Goal: Information Seeking & Learning: Learn about a topic

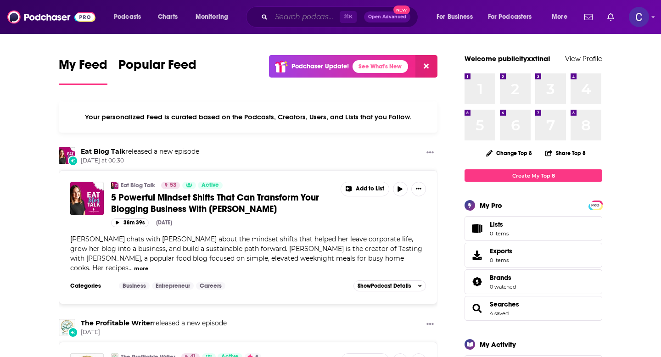
click at [275, 20] on input "Search podcasts, credits, & more..." at bounding box center [305, 17] width 68 height 15
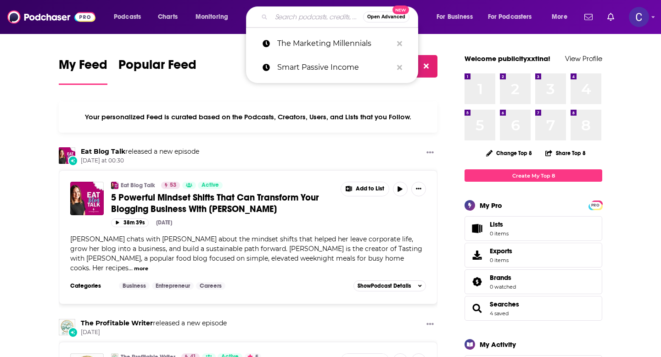
paste input "Next Level Soul Podcast"
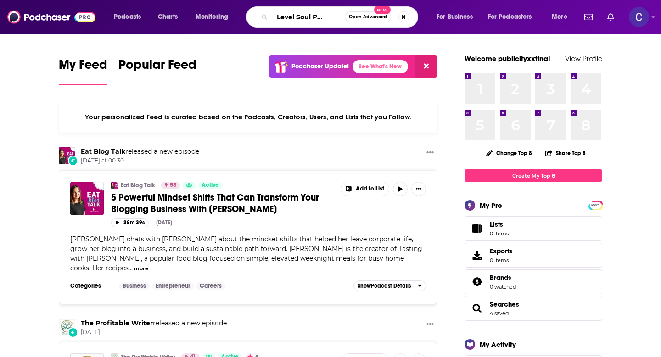
type input "Next Level Soul Podcast"
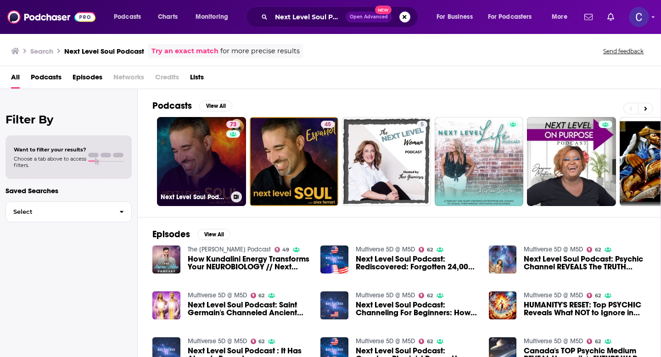
click at [186, 169] on link "73 Next Level Soul Podcast with Alex Ferrari" at bounding box center [201, 161] width 89 height 89
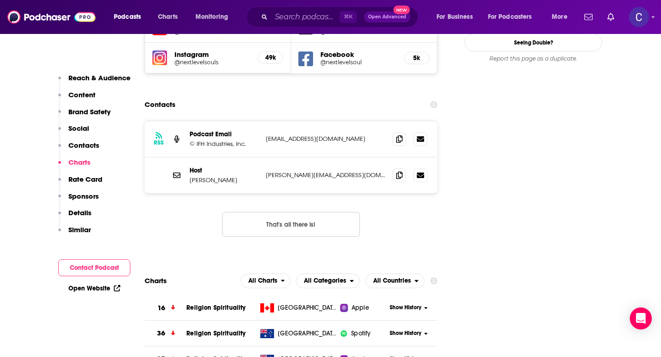
scroll to position [1056, 0]
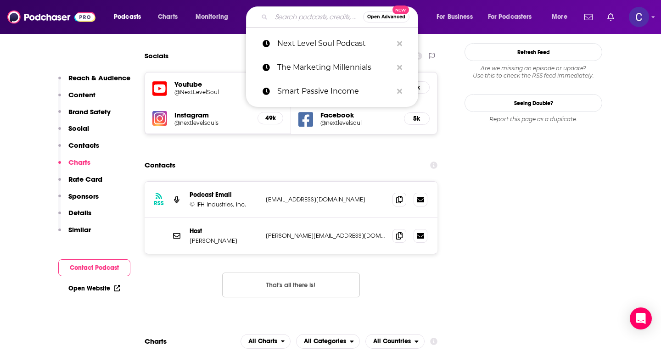
click at [281, 18] on input "Search podcasts, credits, & more..." at bounding box center [317, 17] width 92 height 15
paste input "Just Tap In with Emililo Ortiz"
type input "Just Tap In with Emililo Ortiz"
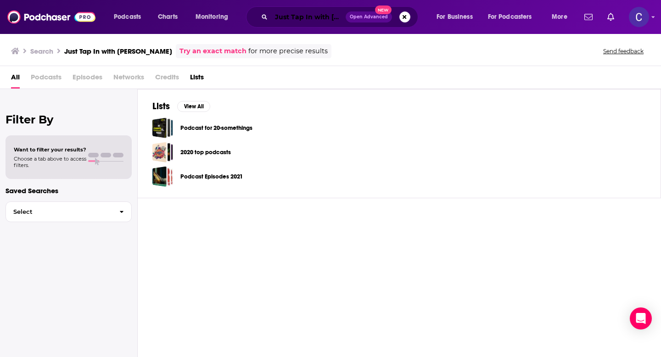
click at [314, 19] on input "Just Tap In with Emililo Ortiz" at bounding box center [308, 17] width 74 height 15
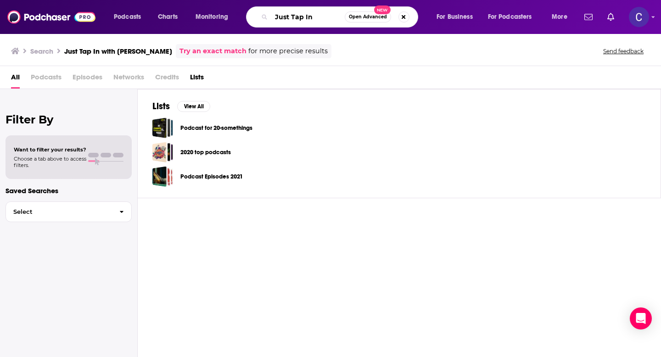
type input "Just Tap In"
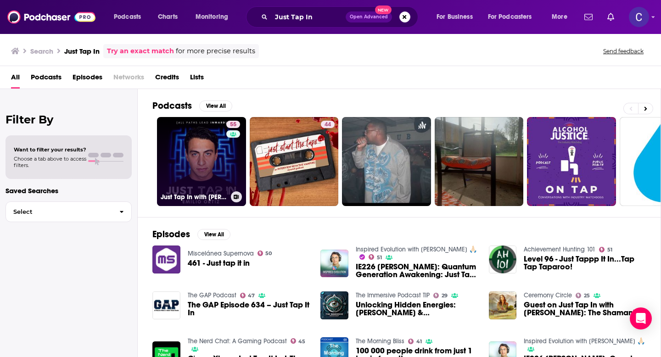
click at [202, 162] on link "55 Just Tap In with Emilio Ortiz" at bounding box center [201, 161] width 89 height 89
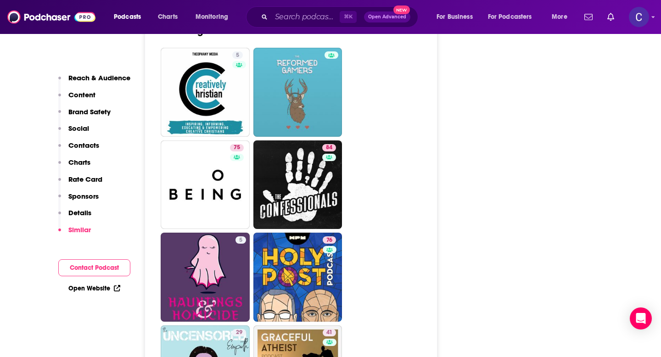
scroll to position [3011, 0]
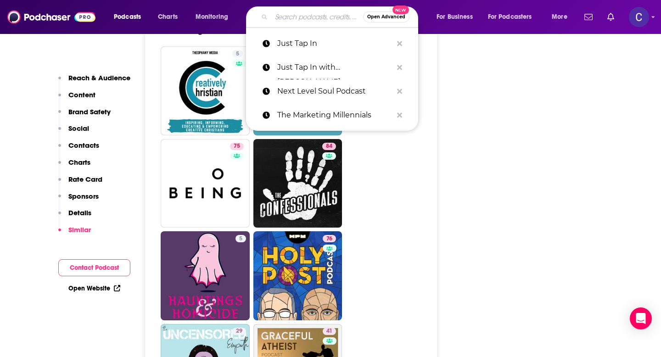
click at [283, 21] on input "Search podcasts, credits, & more..." at bounding box center [317, 17] width 92 height 15
paste input "Next Level Soul Podcast"
type input "Next Level Soul Podcast"
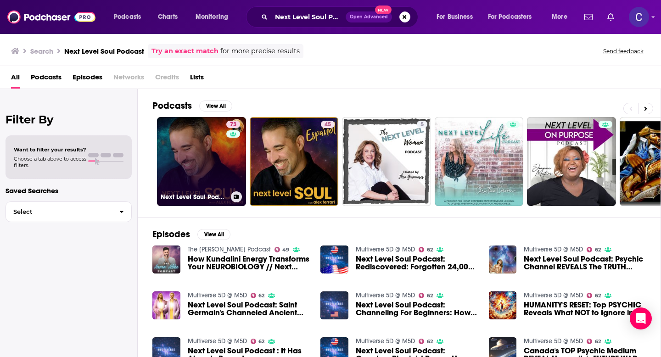
click at [179, 150] on link "73 Next Level Soul Podcast with Alex Ferrari" at bounding box center [201, 161] width 89 height 89
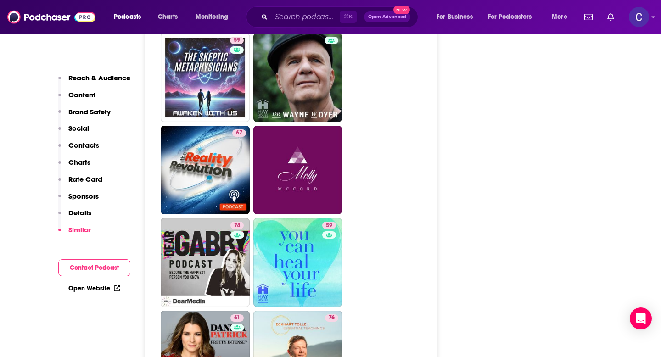
scroll to position [2770, 0]
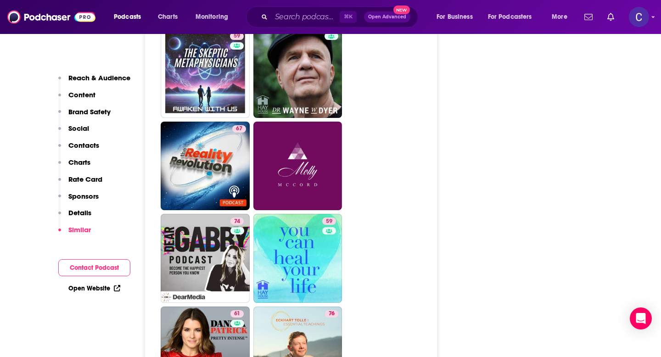
click at [409, 230] on ul "68 82 70 81 72 72 66 60 67 72 64 71 59 67 74 59 61 76 71 63 67 60" at bounding box center [296, 27] width 271 height 1107
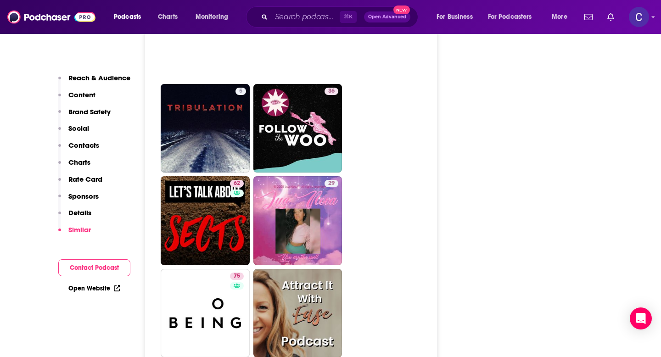
scroll to position [3434, 0]
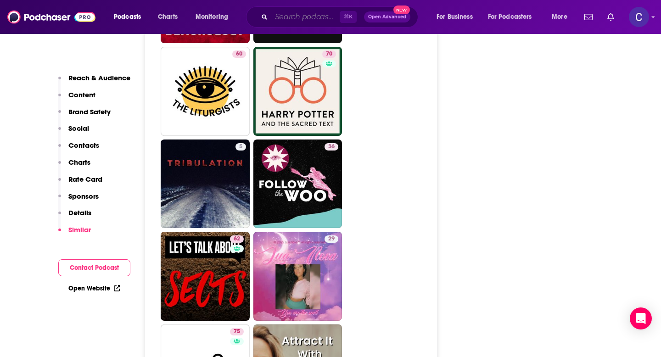
click at [284, 19] on input "Search podcasts, credits, & more..." at bounding box center [305, 17] width 68 height 15
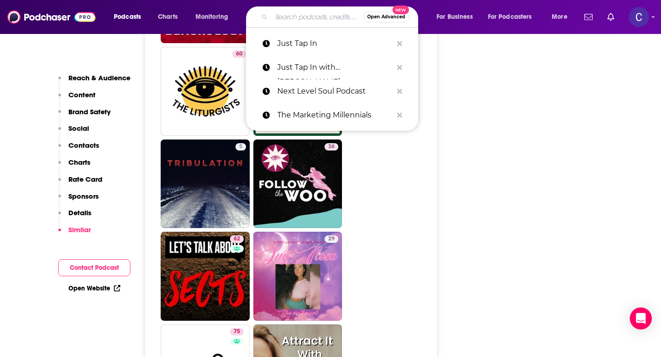
paste input "Wired For Success: Success Mindset, High‑Performance"
type input "Wired For Success: Success Mindset, High‑Performance"
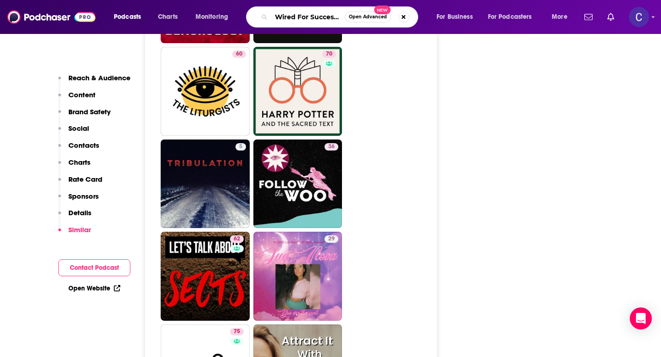
scroll to position [0, 122]
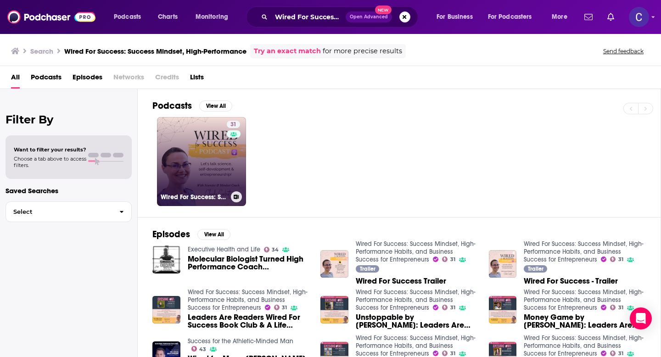
click at [188, 160] on link "31 Wired For Success: Success Mindset, High-Performance Habits, and Business Su…" at bounding box center [201, 161] width 89 height 89
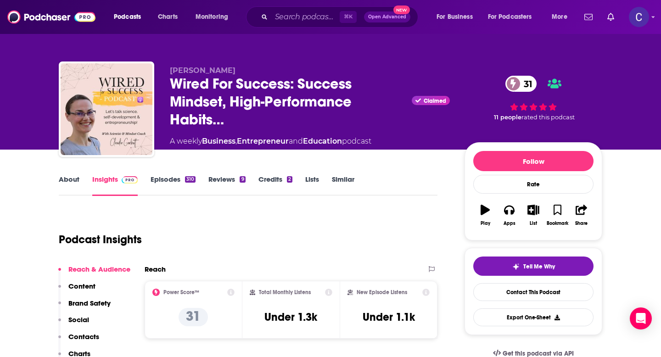
click at [69, 179] on link "About" at bounding box center [69, 185] width 21 height 21
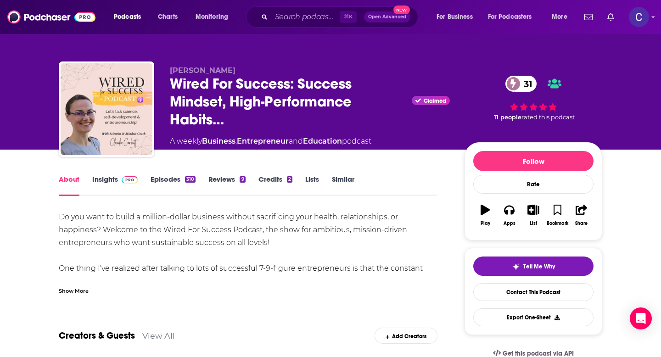
click at [104, 181] on link "Insights" at bounding box center [114, 185] width 45 height 21
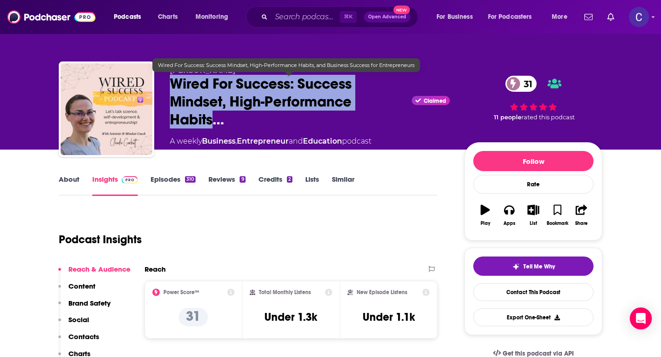
drag, startPoint x: 170, startPoint y: 82, endPoint x: 211, endPoint y: 120, distance: 55.9
click at [211, 120] on span "Wired For Success: Success Mindset, High-Performance Habits…" at bounding box center [289, 102] width 238 height 54
copy h2 "Wired For Success: Success Mindset, High-Performance Habits"
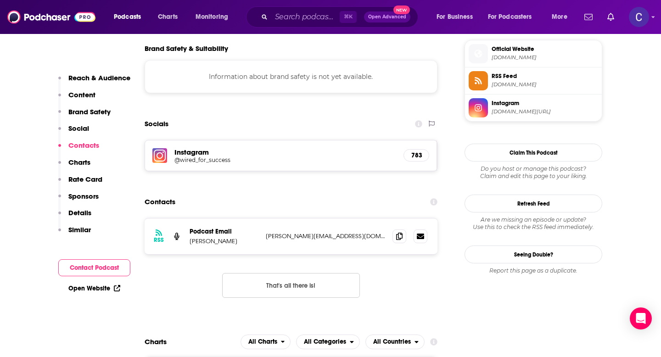
scroll to position [826, 0]
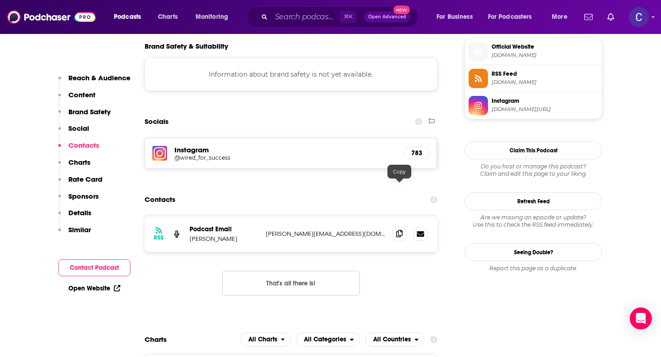
click at [399, 230] on icon at bounding box center [399, 233] width 6 height 7
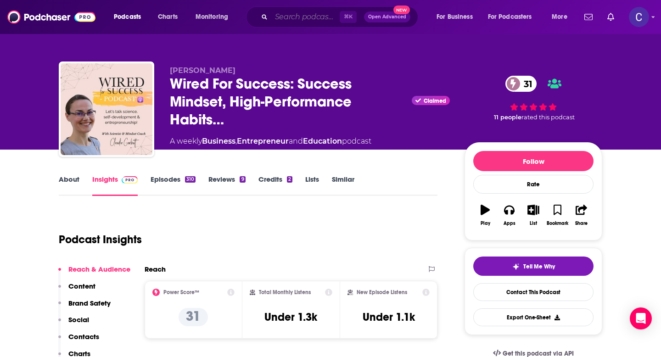
click at [286, 15] on input "Search podcasts, credits, & more..." at bounding box center [305, 17] width 68 height 15
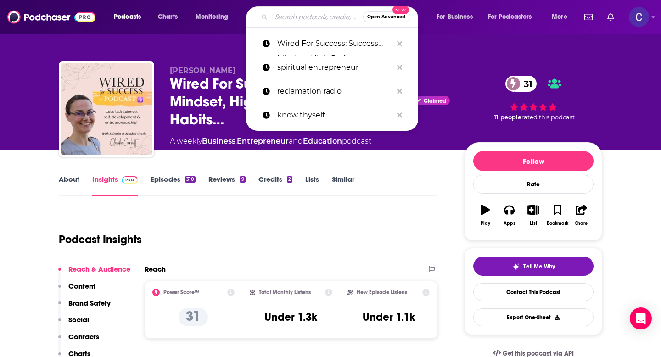
paste input "The Burnout‑Proof Podcast"
type input "The Burnout‑Proof Podcast"
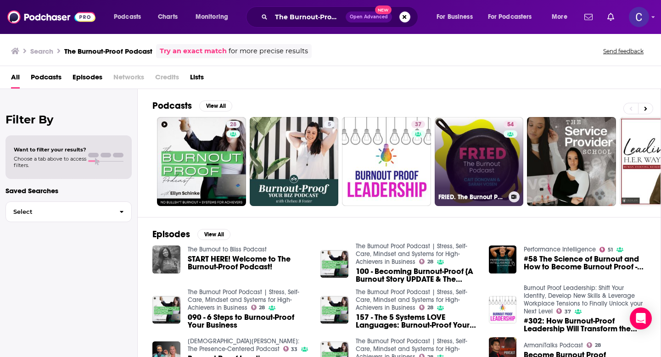
click at [487, 163] on link "54 FRIED. The Burnout Podcast" at bounding box center [479, 161] width 89 height 89
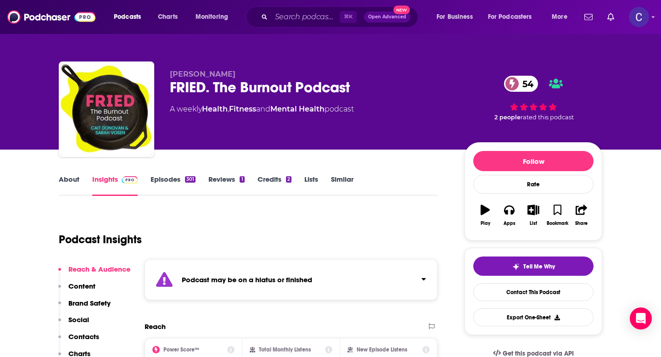
click at [71, 180] on link "About" at bounding box center [69, 185] width 21 height 21
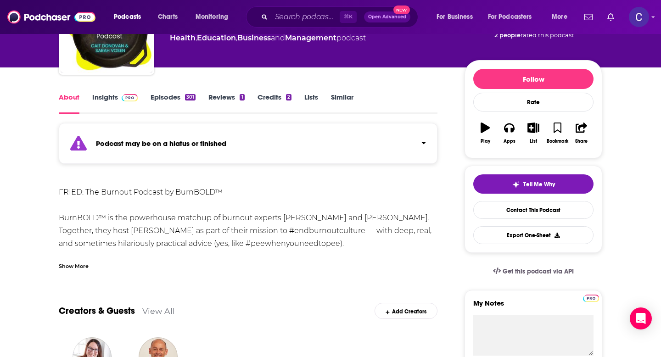
scroll to position [52, 0]
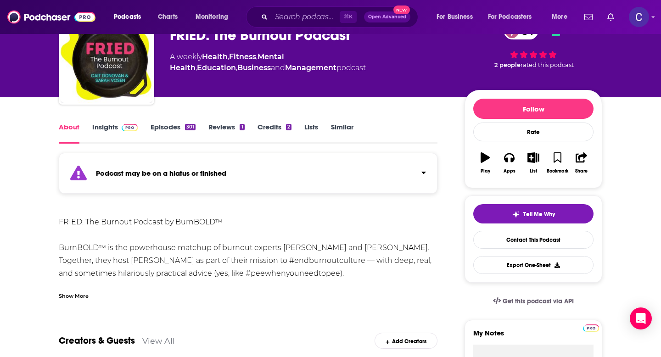
click at [107, 128] on link "Insights" at bounding box center [114, 133] width 45 height 21
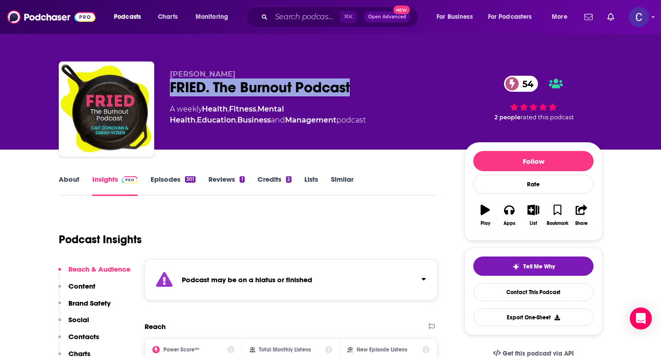
drag, startPoint x: 168, startPoint y: 89, endPoint x: 370, endPoint y: 84, distance: 201.6
click at [370, 84] on div "Cait Donovan FRIED. The Burnout Podcast 54 A weekly Health , Fitness , Mental H…" at bounding box center [331, 111] width 544 height 99
copy h2 "FRIED. The Burnout Podcast"
click at [67, 182] on link "About" at bounding box center [69, 185] width 21 height 21
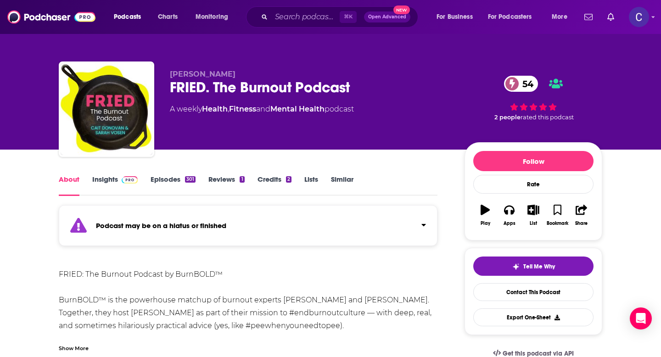
click at [107, 180] on link "Insights" at bounding box center [114, 185] width 45 height 21
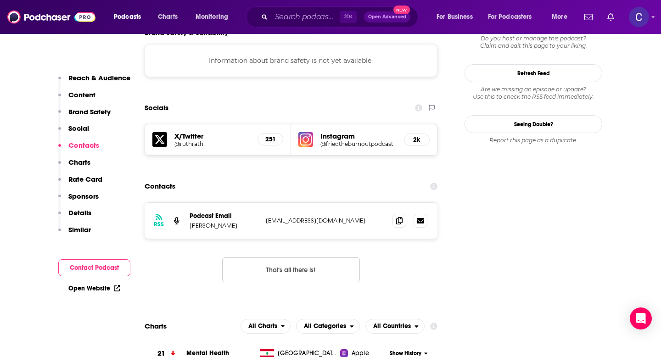
scroll to position [899, 0]
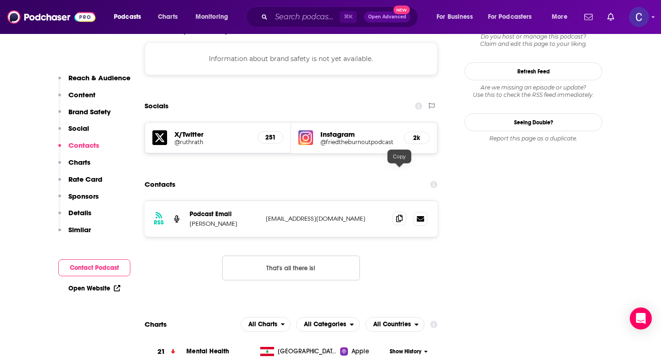
click at [396, 212] on span at bounding box center [400, 219] width 14 height 14
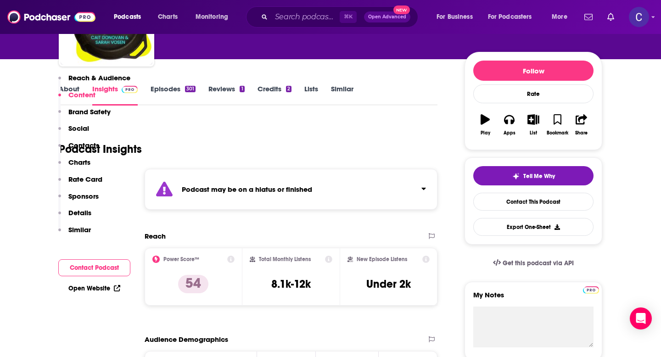
scroll to position [0, 0]
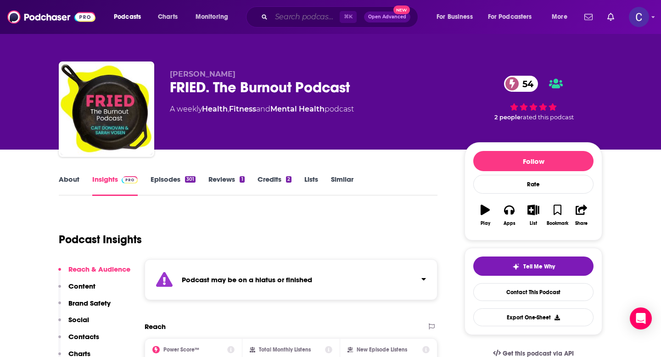
click at [292, 17] on input "Search podcasts, credits, & more..." at bounding box center [305, 17] width 68 height 15
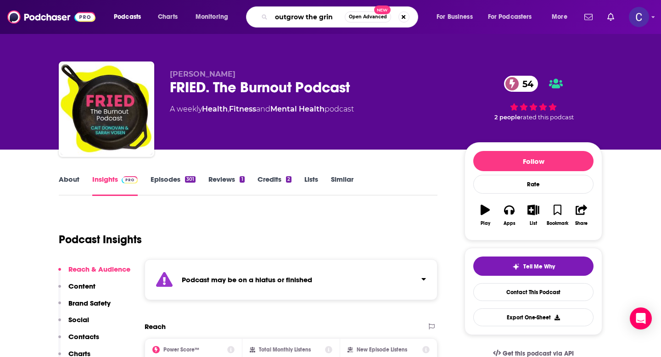
type input "outgrow the grind"
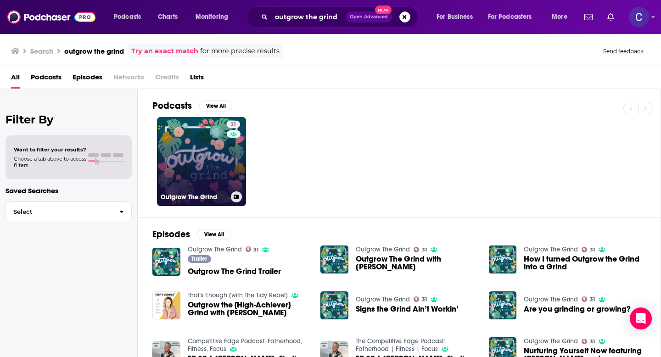
click at [199, 160] on link "31 Outgrow The Grind" at bounding box center [201, 161] width 89 height 89
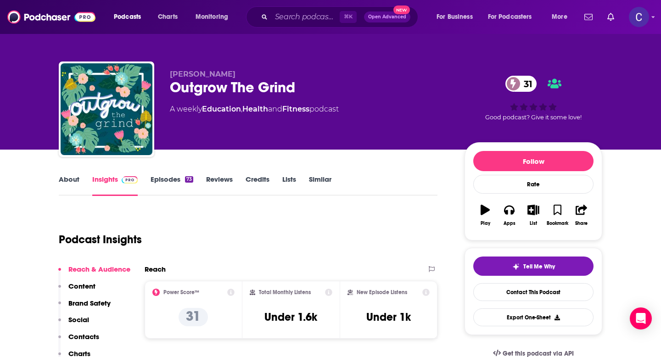
click at [72, 183] on link "About" at bounding box center [69, 185] width 21 height 21
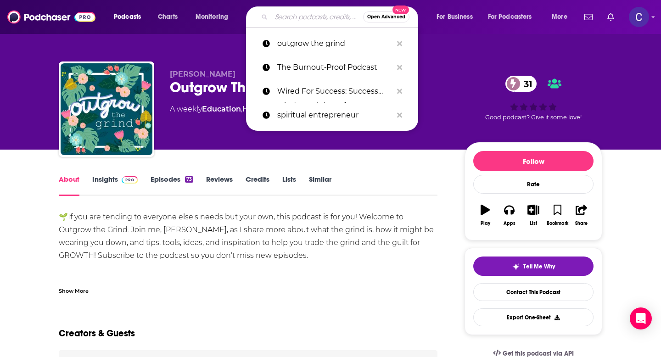
click at [291, 17] on input "Search podcasts, credits, & more..." at bounding box center [317, 17] width 92 height 15
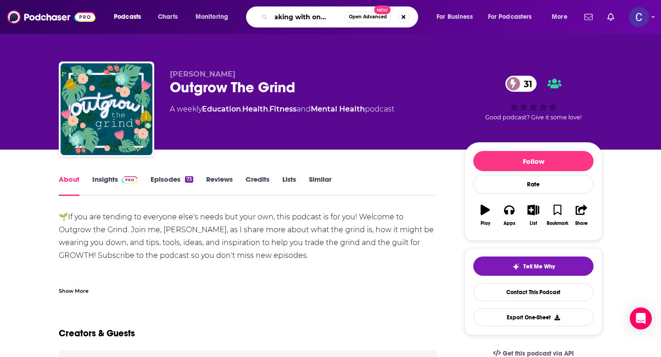
type input "speaking with one voice"
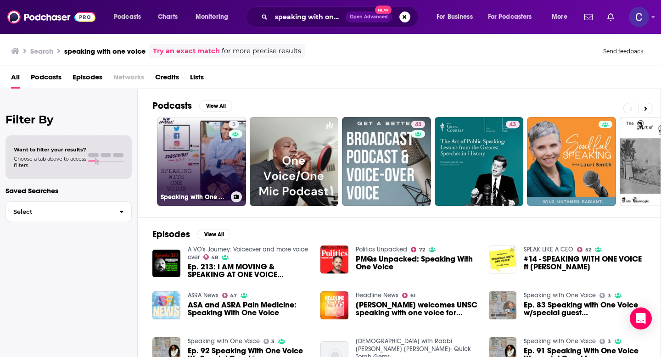
click at [199, 157] on link "3 Speaking with One Voice" at bounding box center [201, 161] width 89 height 89
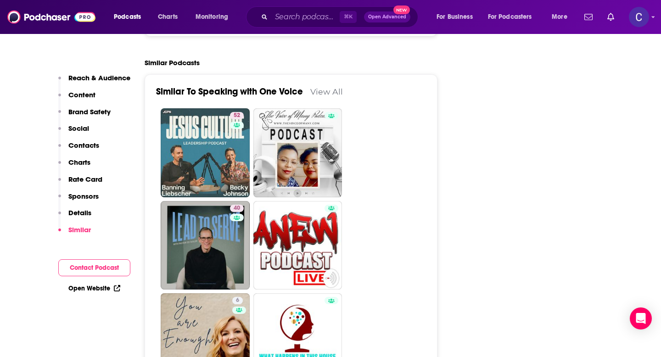
scroll to position [1615, 0]
click at [287, 16] on input "Search podcasts, credits, & more..." at bounding box center [305, 17] width 68 height 15
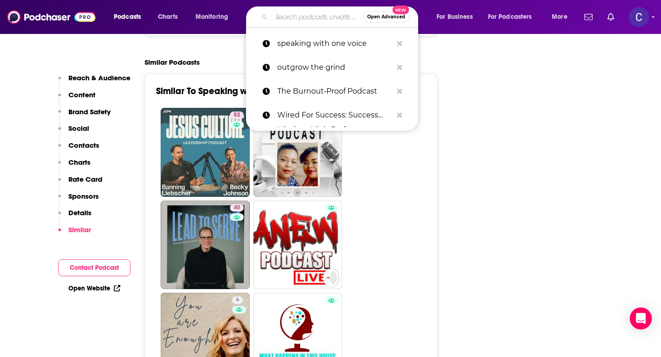
paste input "Startup Stories – Mixergy"
type input "Startup Stories – Mixergy"
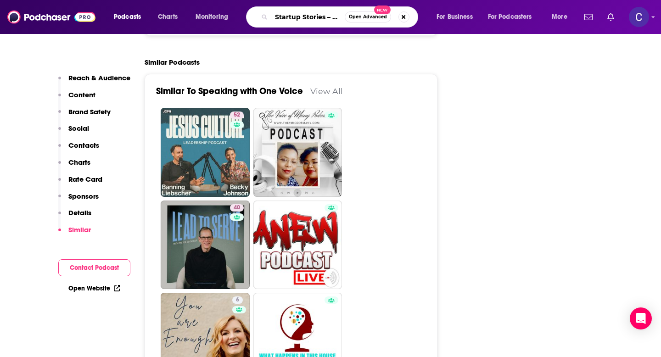
scroll to position [0, 19]
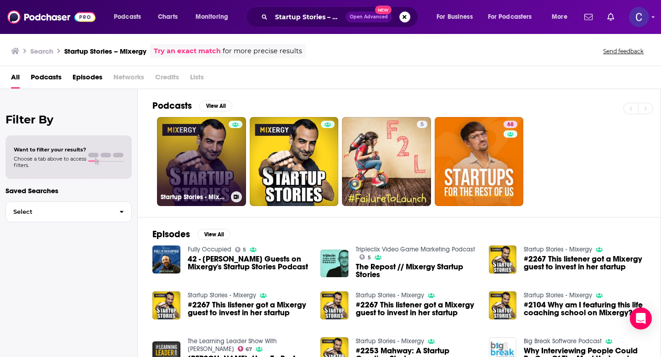
click at [194, 160] on link "Startup Stories - Mixergy" at bounding box center [201, 161] width 89 height 89
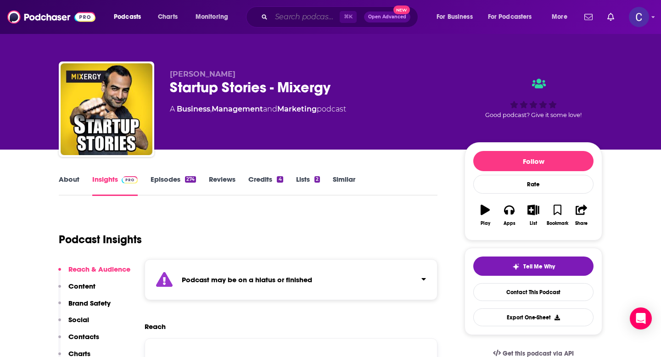
click at [287, 15] on input "Search podcasts, credits, & more..." at bounding box center [305, 17] width 68 height 15
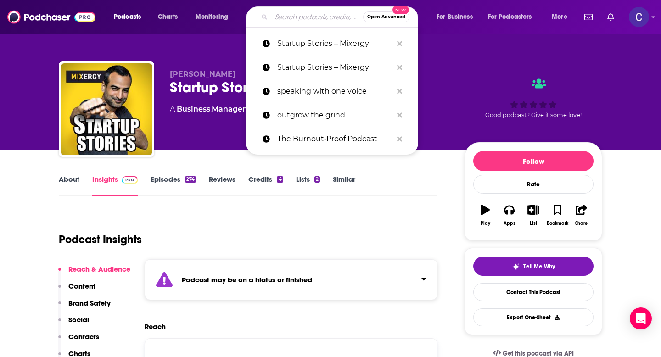
paste input "The Pitch"
type input "The Pitch"
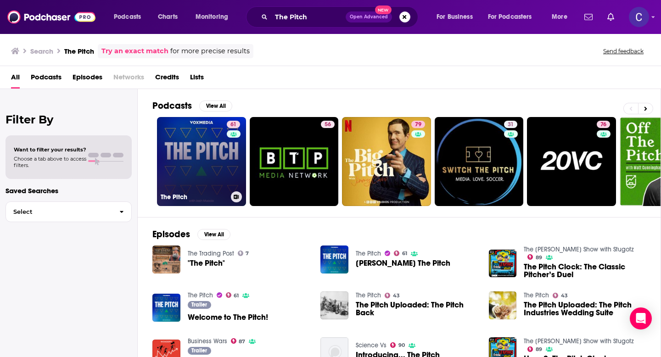
click at [198, 171] on link "61 The Pitch" at bounding box center [201, 161] width 89 height 89
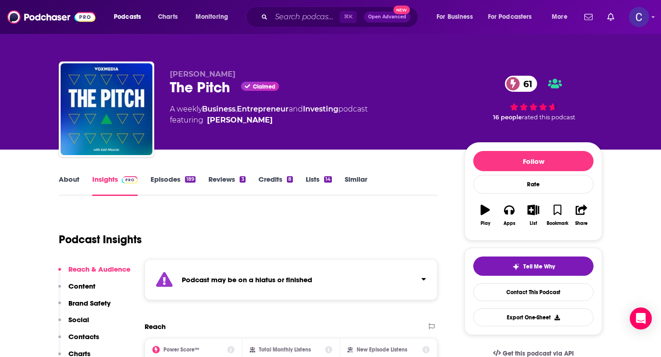
click at [63, 185] on link "About" at bounding box center [69, 185] width 21 height 21
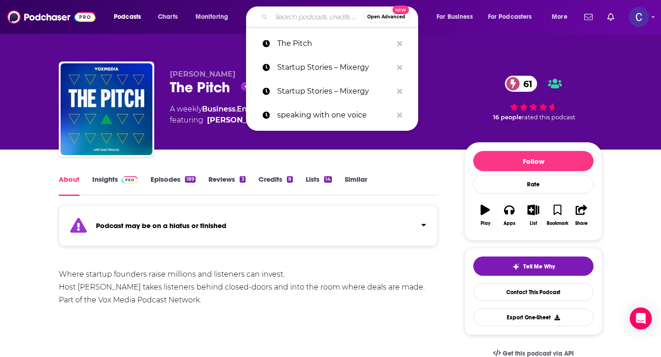
click at [291, 19] on input "Search podcasts, credits, & more..." at bounding box center [317, 17] width 92 height 15
paste input "Haycox"
type input "Haycox"
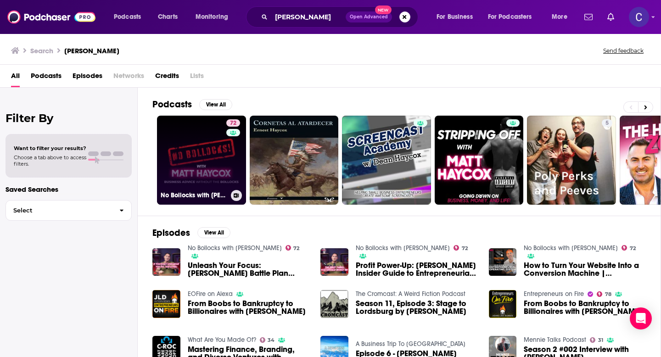
click at [191, 146] on link "72 No Bollocks with Matt Haycox" at bounding box center [201, 160] width 89 height 89
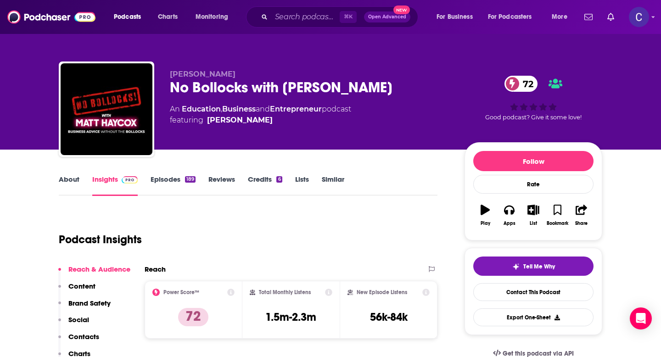
click at [61, 180] on link "About" at bounding box center [69, 185] width 21 height 21
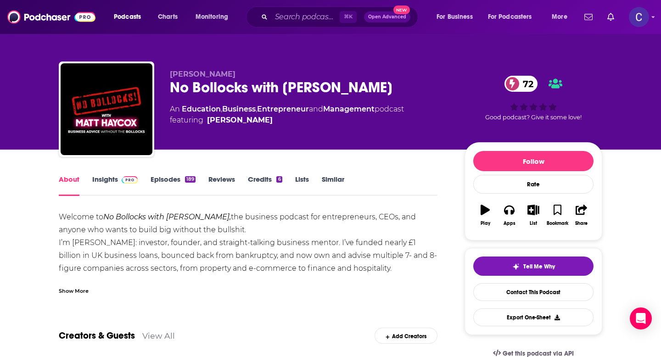
click at [107, 182] on link "Insights" at bounding box center [114, 185] width 45 height 21
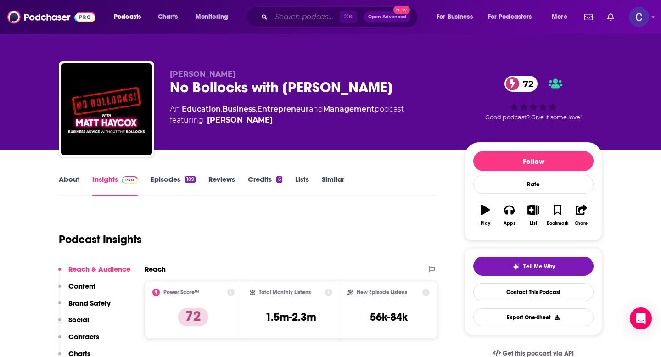
click at [287, 16] on input "Search podcasts, credits, & more..." at bounding box center [305, 17] width 68 height 15
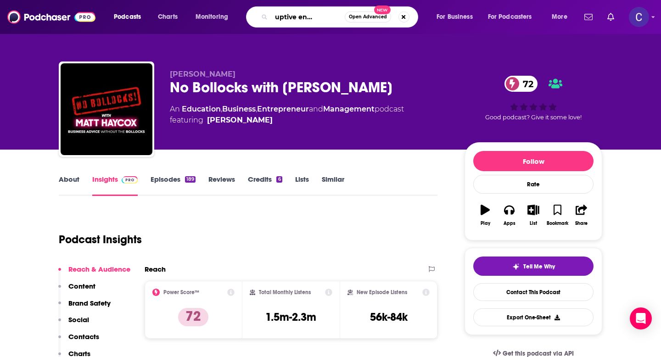
type input "the disruptive entreprenuer"
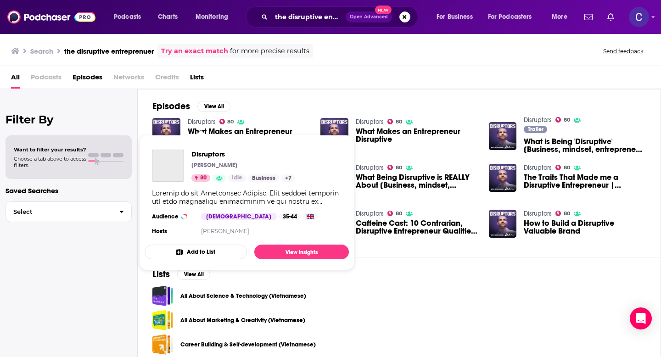
click at [194, 120] on link "Disruptors" at bounding box center [202, 122] width 28 height 8
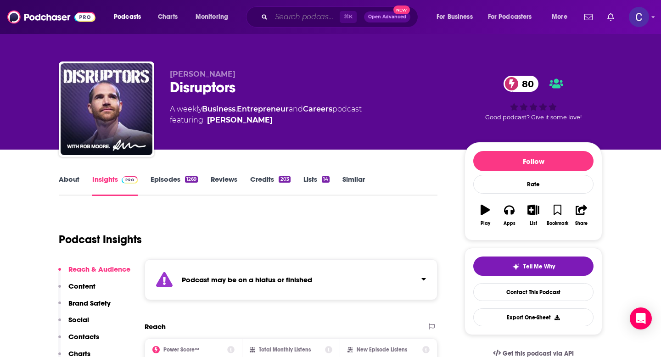
click at [290, 10] on input "Search podcasts, credits, & more..." at bounding box center [305, 17] width 68 height 15
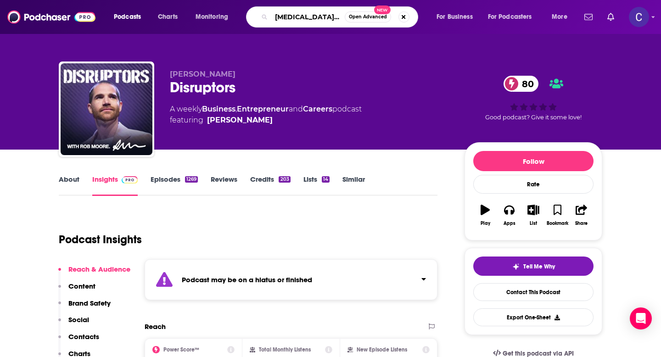
type input "adhd-ish"
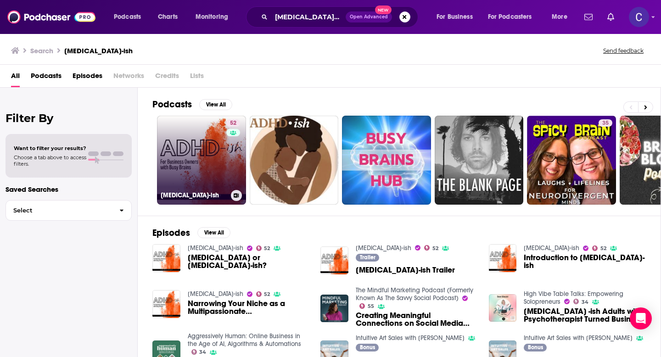
click at [210, 167] on link "52 ADHD-ish" at bounding box center [201, 160] width 89 height 89
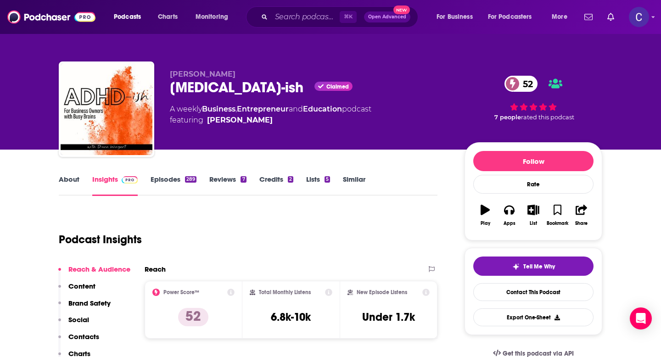
click at [60, 174] on div "About Insights Episodes 289 Reviews 7 Credits 2 Lists 5 Similar" at bounding box center [248, 185] width 379 height 22
click at [65, 180] on link "About" at bounding box center [69, 185] width 21 height 21
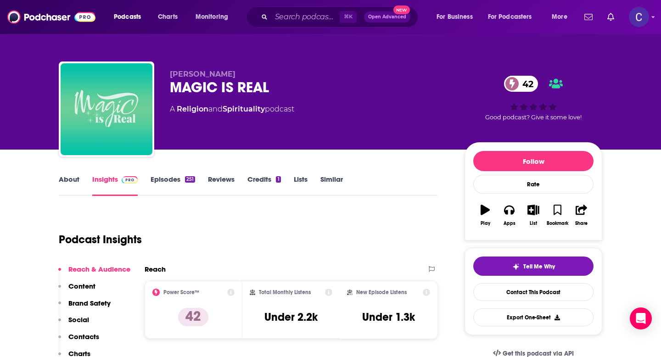
click at [62, 184] on link "About" at bounding box center [69, 185] width 21 height 21
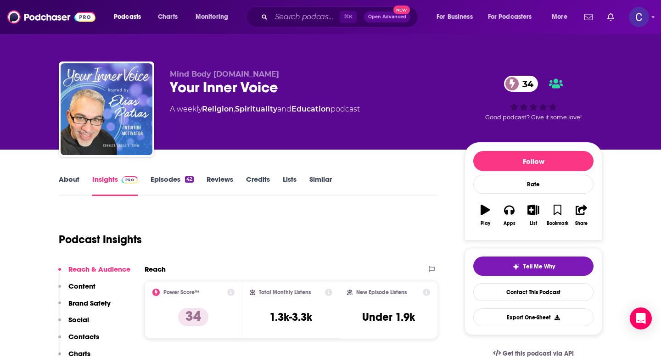
click at [69, 180] on link "About" at bounding box center [69, 185] width 21 height 21
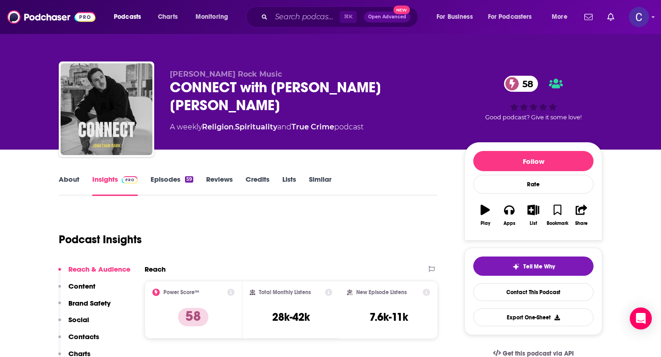
click at [67, 182] on link "About" at bounding box center [69, 185] width 21 height 21
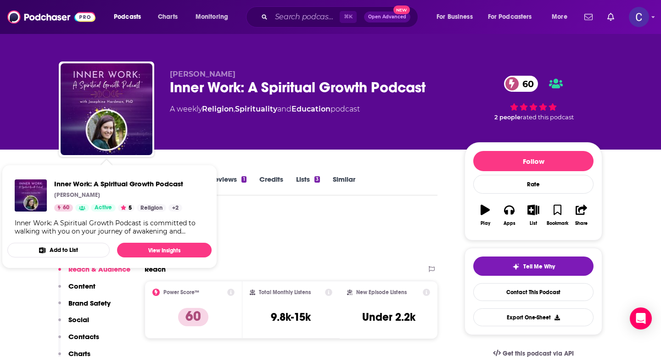
click at [3, 128] on div "Josephine Hardman Inner Work: A Spiritual Growth Podcast 60 A weekly Religion ,…" at bounding box center [330, 75] width 661 height 150
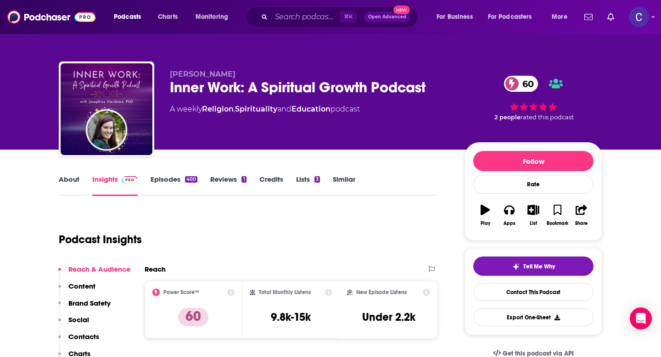
click at [73, 182] on link "About" at bounding box center [69, 185] width 21 height 21
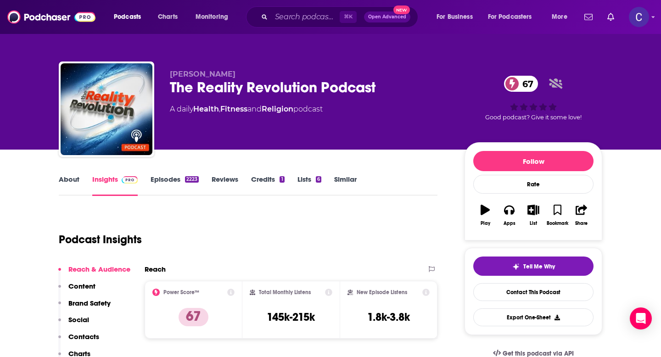
click at [69, 179] on link "About" at bounding box center [69, 185] width 21 height 21
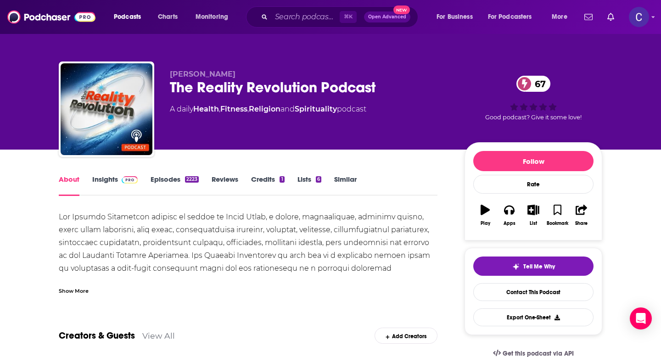
click at [108, 181] on link "Insights" at bounding box center [114, 185] width 45 height 21
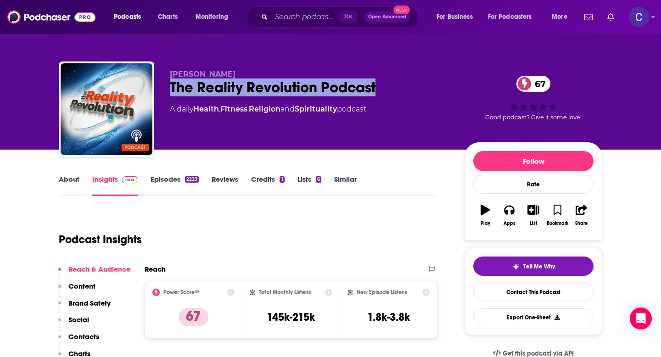
drag, startPoint x: 170, startPoint y: 88, endPoint x: 391, endPoint y: 88, distance: 220.9
click at [391, 88] on div "The Reality Revolution Podcast 67" at bounding box center [310, 88] width 280 height 18
copy h2 "The Reality Revolution Podcast"
click at [290, 17] on input "Search podcasts, credits, & more..." at bounding box center [305, 17] width 68 height 15
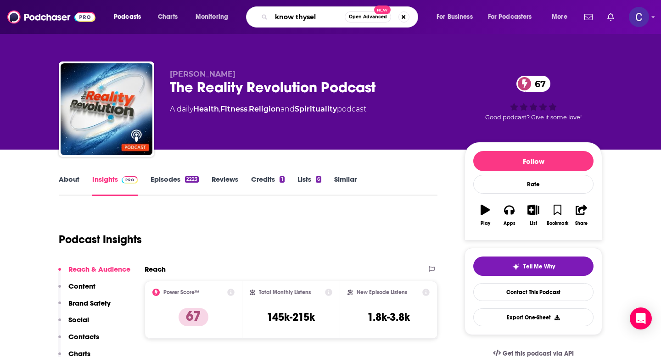
type input "know thyself"
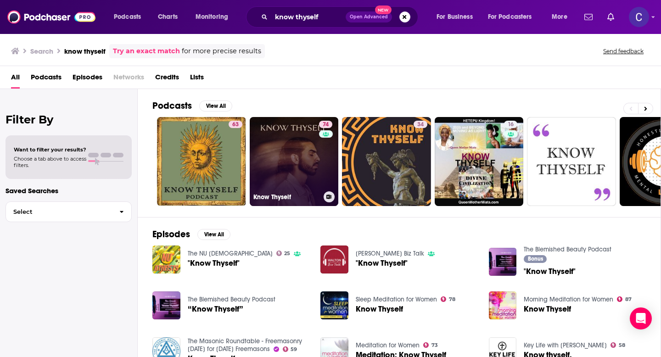
click at [287, 169] on link "74 Know Thyself" at bounding box center [294, 161] width 89 height 89
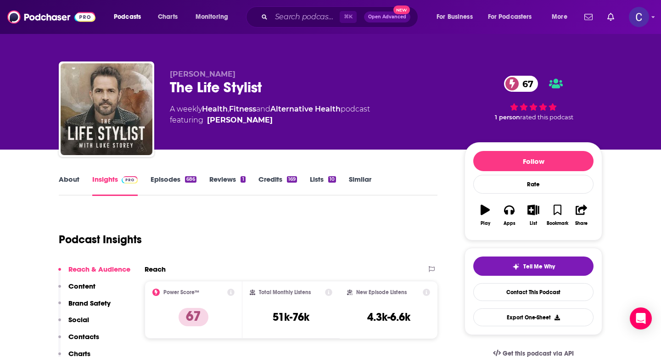
click at [68, 181] on link "About" at bounding box center [69, 185] width 21 height 21
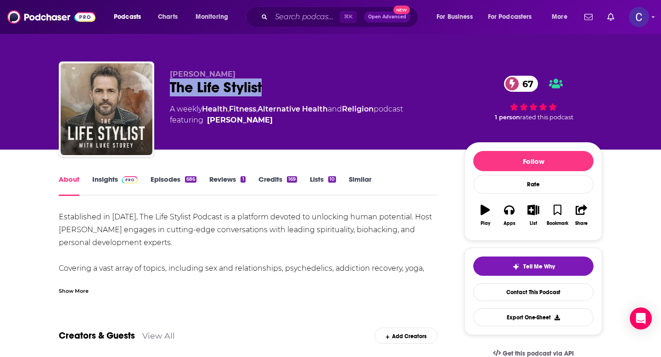
drag, startPoint x: 262, startPoint y: 89, endPoint x: 171, endPoint y: 88, distance: 91.4
click at [171, 88] on div "The Life Stylist 67" at bounding box center [310, 88] width 280 height 18
copy h1 "The Life Stylist"
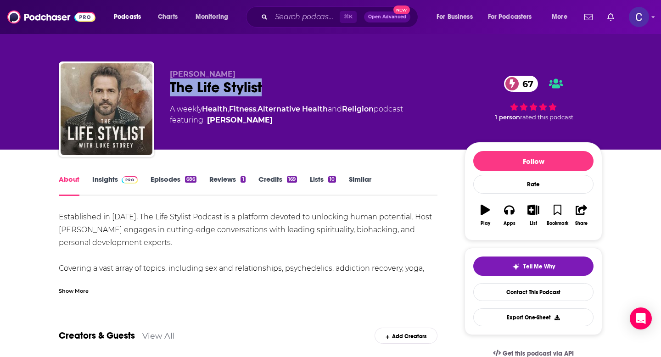
click at [96, 177] on link "Insights" at bounding box center [114, 185] width 45 height 21
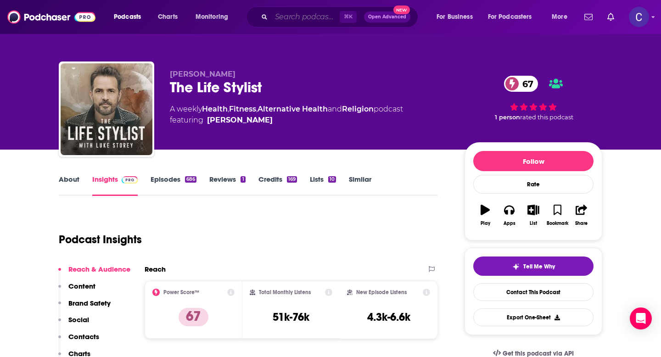
click at [299, 23] on input "Search podcasts, credits, & more..." at bounding box center [305, 17] width 68 height 15
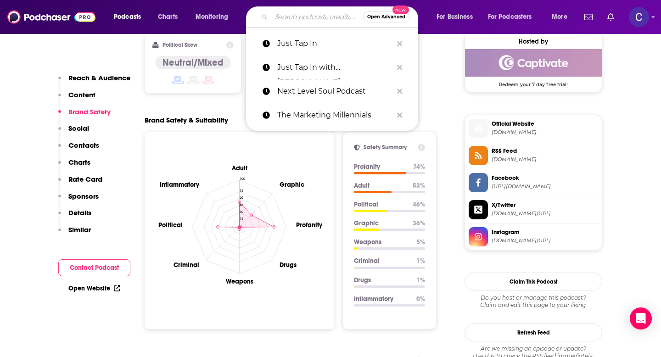
scroll to position [749, 0]
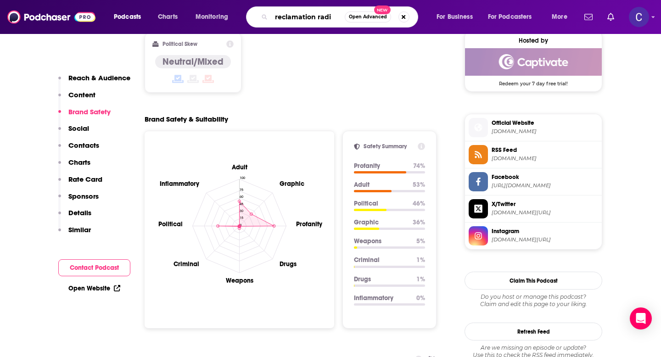
type input "reclamation radio"
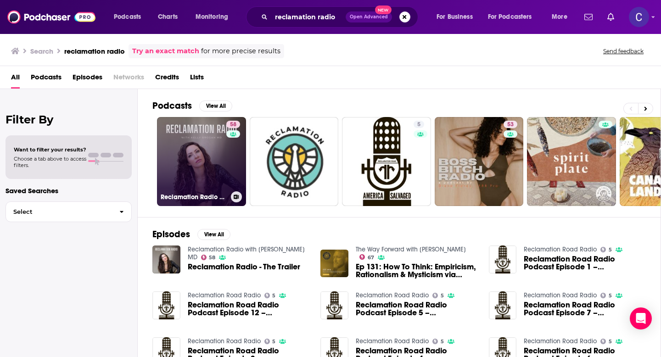
click at [208, 146] on link "58 Reclamation Radio with Kelly Brogan MD" at bounding box center [201, 161] width 89 height 89
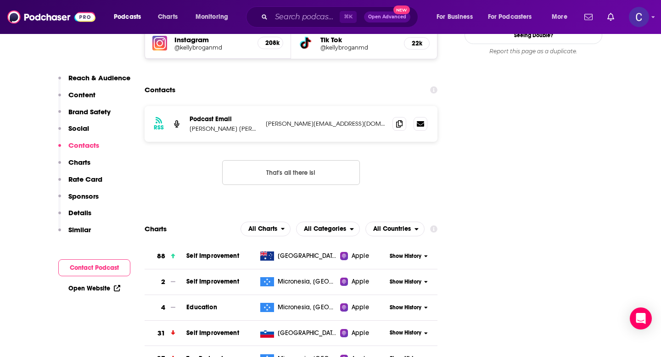
scroll to position [971, 0]
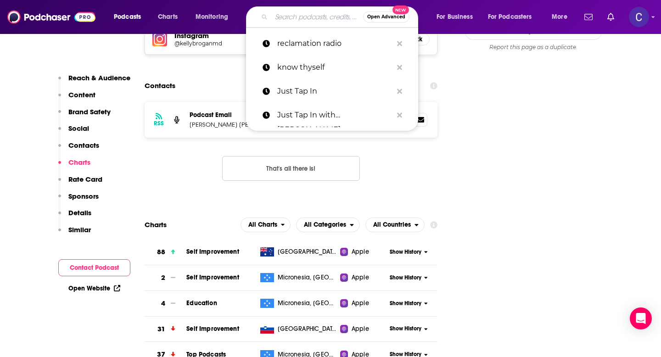
click at [311, 18] on input "Search podcasts, credits, & more..." at bounding box center [317, 17] width 92 height 15
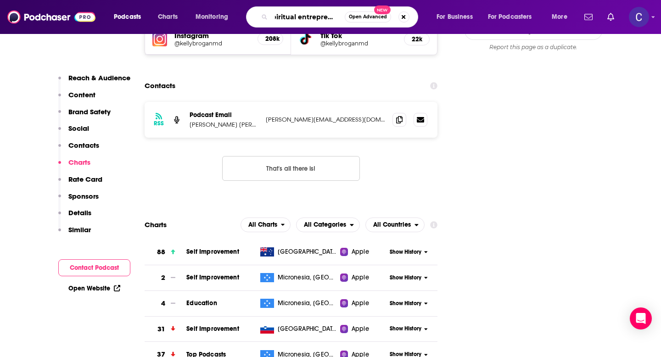
type input "spiritual entrepreneur"
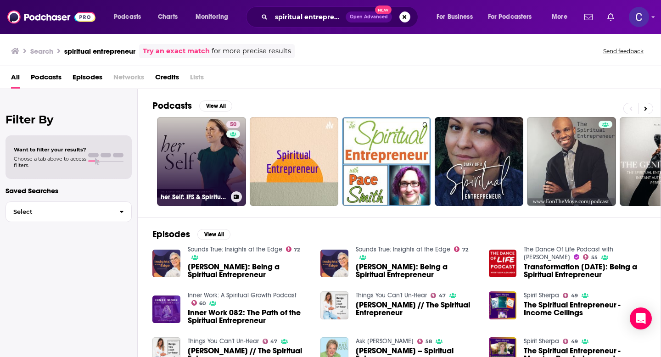
click at [216, 144] on link "50 her Self: IFS & Spiritual Entrepreneurship" at bounding box center [201, 161] width 89 height 89
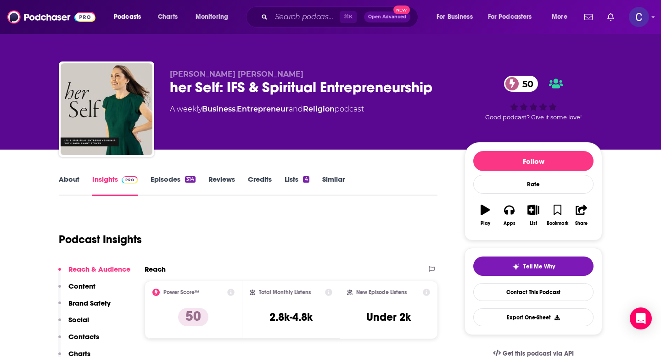
click at [68, 184] on link "About" at bounding box center [69, 185] width 21 height 21
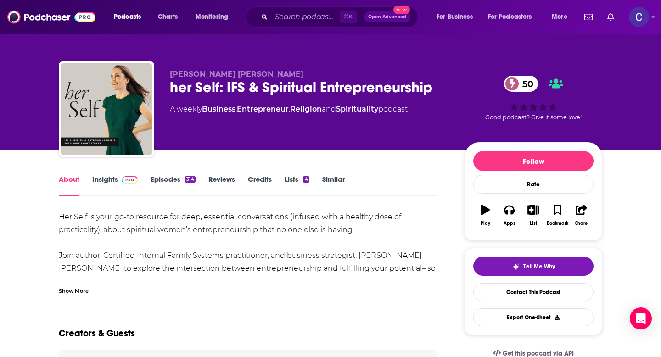
click at [76, 288] on div "Show More" at bounding box center [74, 290] width 30 height 9
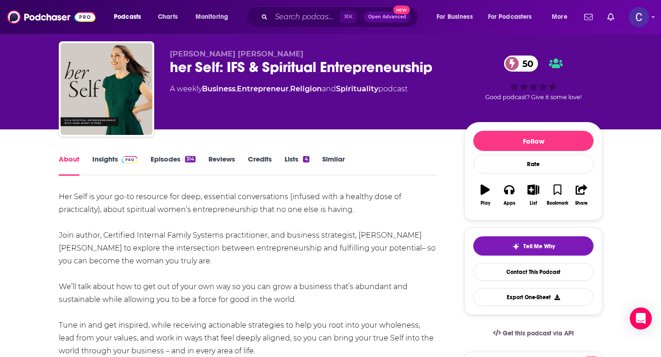
scroll to position [22, 0]
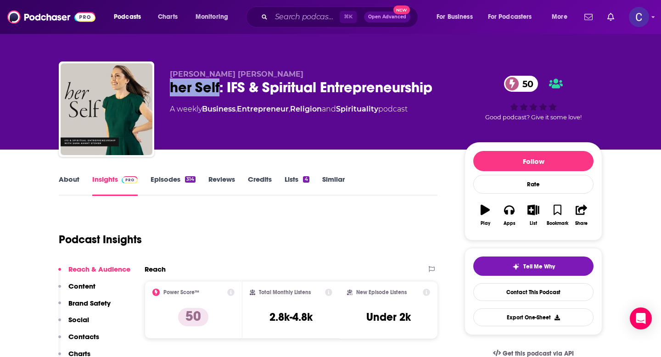
drag, startPoint x: 170, startPoint y: 90, endPoint x: 219, endPoint y: 86, distance: 49.7
click at [219, 86] on div "her Self: IFS & Spiritual Entrepreneurship 50" at bounding box center [310, 88] width 280 height 18
copy h2 "her Self"
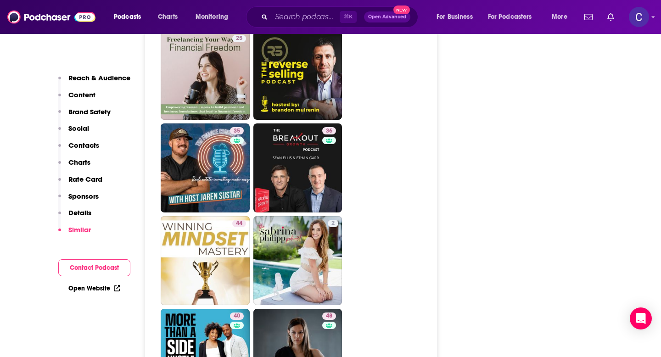
scroll to position [2374, 0]
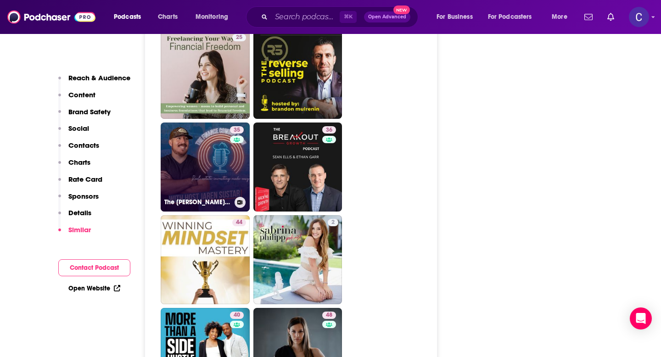
click at [184, 124] on link "35 The Jaren Sustar Show" at bounding box center [205, 167] width 89 height 89
type input "https://www.podchaser.com/podcasts/the-jaren-sustar-show-5227061"
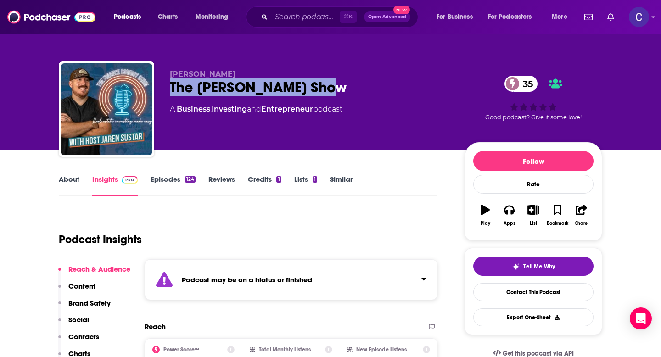
drag, startPoint x: 170, startPoint y: 88, endPoint x: 403, endPoint y: 84, distance: 232.8
click at [403, 84] on div "The Jaren Sustar Show 35" at bounding box center [310, 88] width 280 height 18
copy h2 "The Jaren Sustar Show"
click at [67, 184] on link "About" at bounding box center [69, 185] width 21 height 21
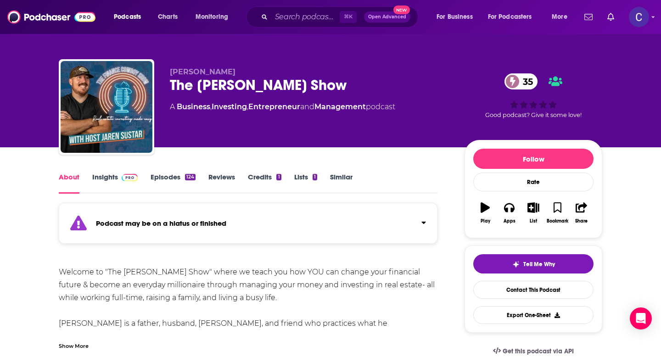
scroll to position [3, 0]
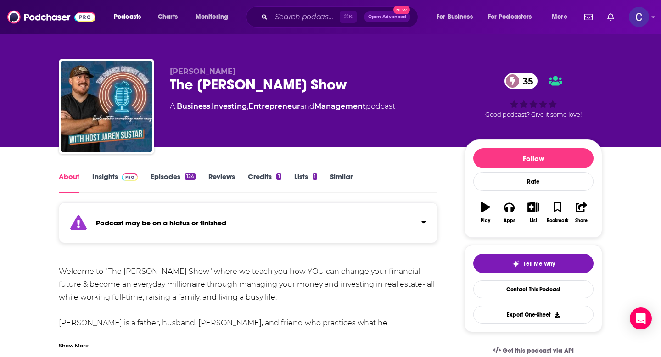
click at [106, 174] on link "Insights" at bounding box center [114, 182] width 45 height 21
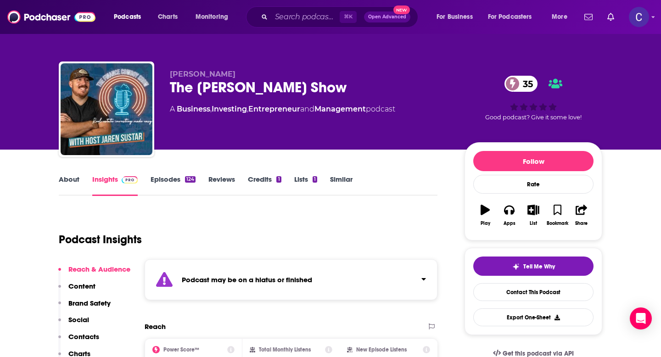
click at [66, 175] on link "About" at bounding box center [69, 185] width 21 height 21
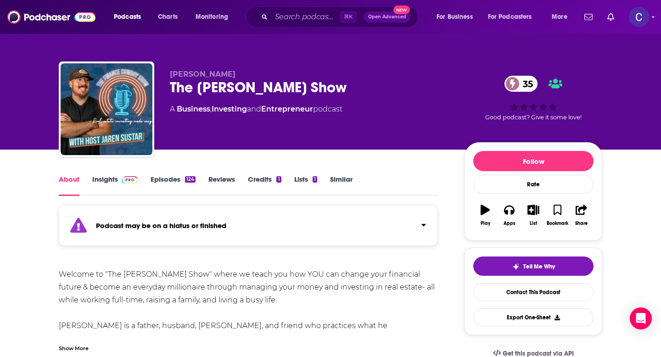
click at [111, 180] on link "Insights" at bounding box center [114, 185] width 45 height 21
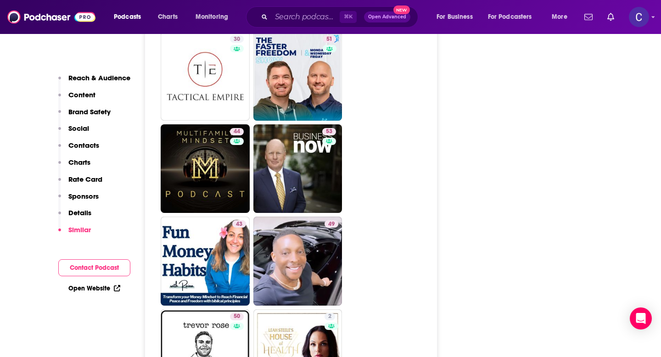
scroll to position [1890, 0]
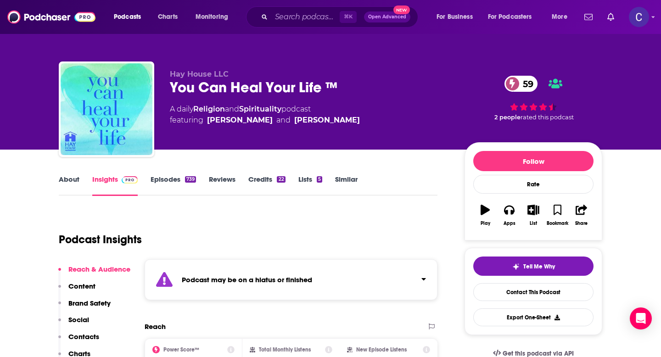
click at [70, 179] on link "About" at bounding box center [69, 185] width 21 height 21
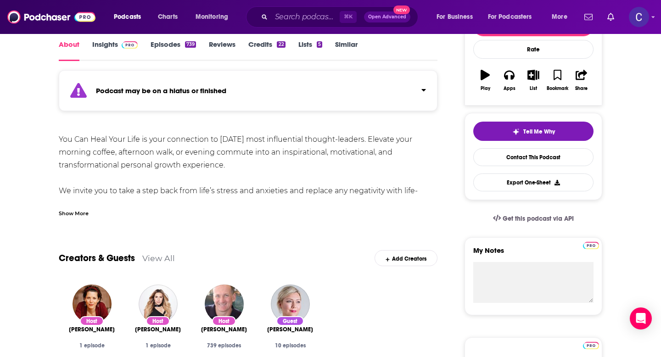
scroll to position [137, 0]
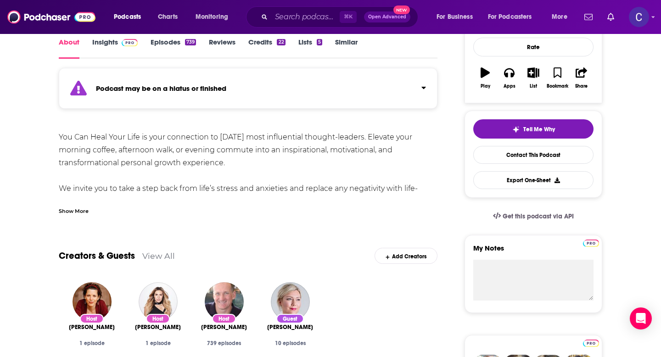
click at [68, 210] on div "Show More" at bounding box center [74, 210] width 30 height 9
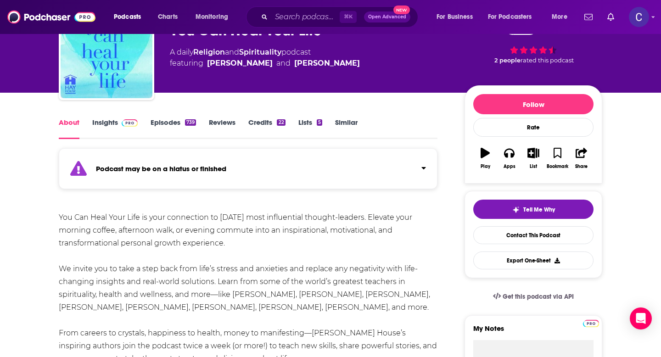
scroll to position [0, 0]
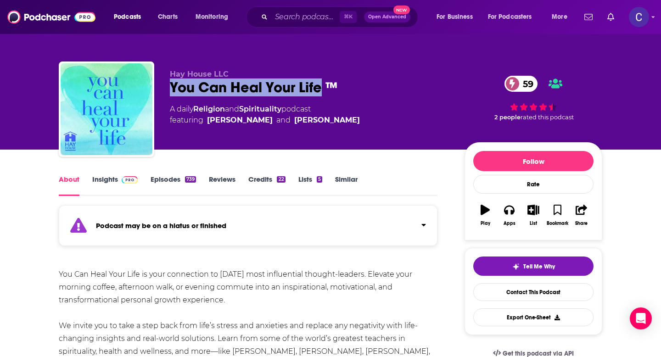
drag, startPoint x: 169, startPoint y: 93, endPoint x: 319, endPoint y: 92, distance: 149.2
click at [319, 92] on div "You Can Heal Your Life ™ 59" at bounding box center [310, 88] width 280 height 18
copy h1 "You Can Heal Your Life"
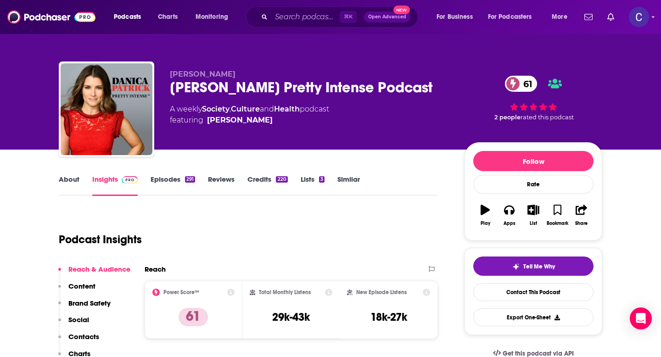
click at [64, 176] on link "About" at bounding box center [69, 185] width 21 height 21
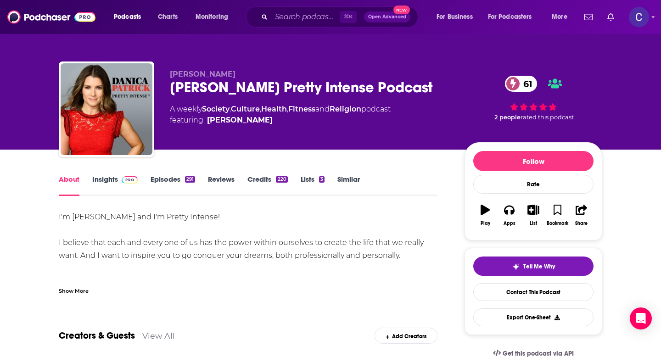
drag, startPoint x: 168, startPoint y: 92, endPoint x: 413, endPoint y: 98, distance: 245.3
click at [413, 98] on div "[PERSON_NAME] [PERSON_NAME] Pretty Intense Podcast 61 A weekly Society , Cultur…" at bounding box center [331, 111] width 544 height 99
copy h1 "[PERSON_NAME] Pretty Intense Podcast"
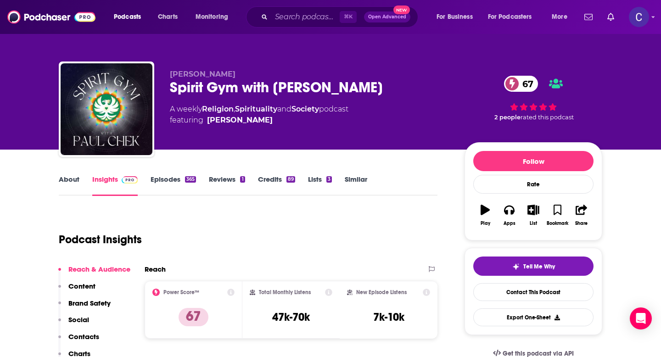
click at [68, 180] on link "About" at bounding box center [69, 185] width 21 height 21
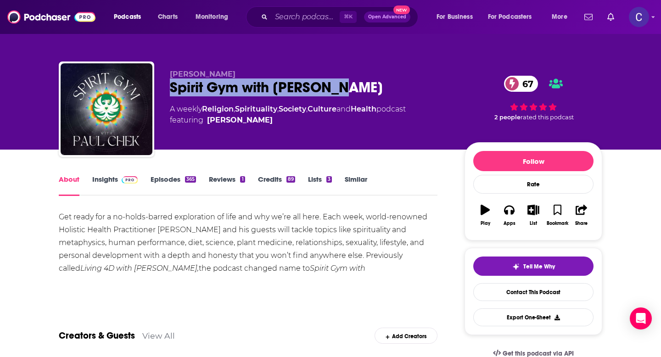
drag, startPoint x: 171, startPoint y: 91, endPoint x: 370, endPoint y: 90, distance: 199.3
click at [370, 90] on div "Spirit Gym with [PERSON_NAME] 67" at bounding box center [310, 88] width 280 height 18
copy h1 "Spirit Gym with [PERSON_NAME]"
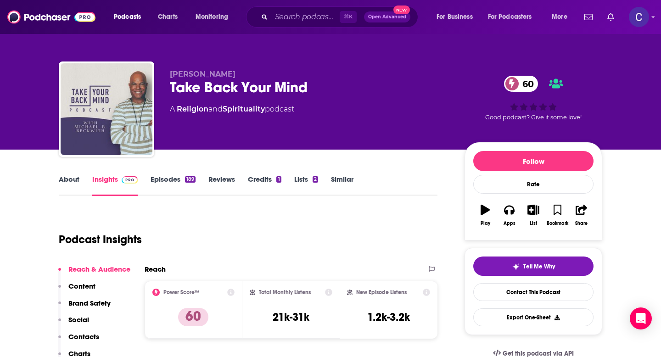
click at [72, 178] on link "About" at bounding box center [69, 185] width 21 height 21
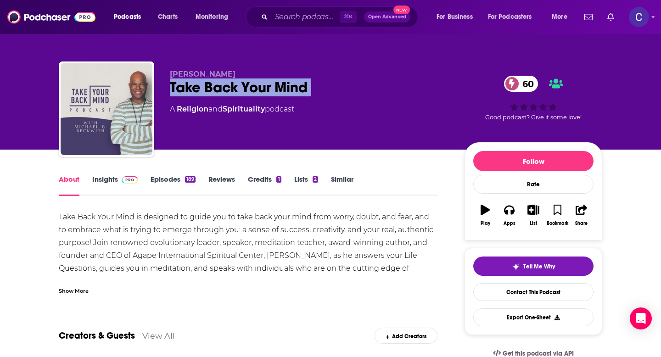
drag, startPoint x: 172, startPoint y: 92, endPoint x: 343, endPoint y: 101, distance: 171.5
click at [343, 101] on div "[PERSON_NAME] Take Back Your Mind 60 A Religion and Spirituality podcast" at bounding box center [310, 106] width 280 height 73
copy div "Take Back Your Mind 60"
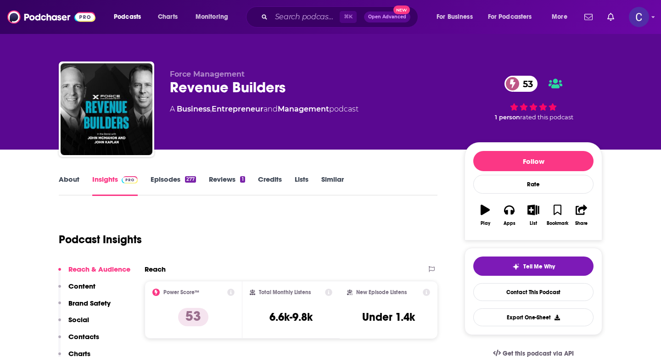
click at [72, 177] on link "About" at bounding box center [69, 185] width 21 height 21
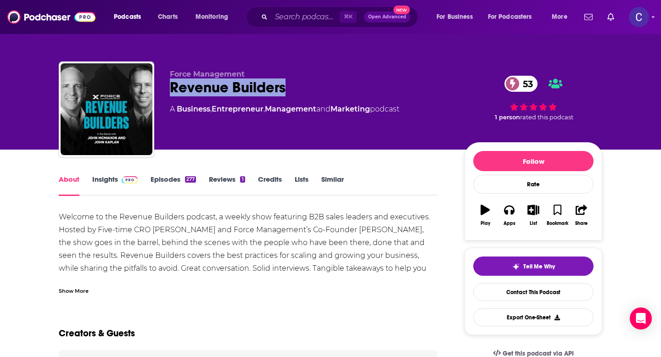
drag, startPoint x: 170, startPoint y: 90, endPoint x: 307, endPoint y: 90, distance: 136.8
click at [307, 90] on div "Revenue Builders 53" at bounding box center [310, 88] width 280 height 18
copy h1 "Revenue Builders"
click at [110, 180] on link "Insights" at bounding box center [114, 185] width 45 height 21
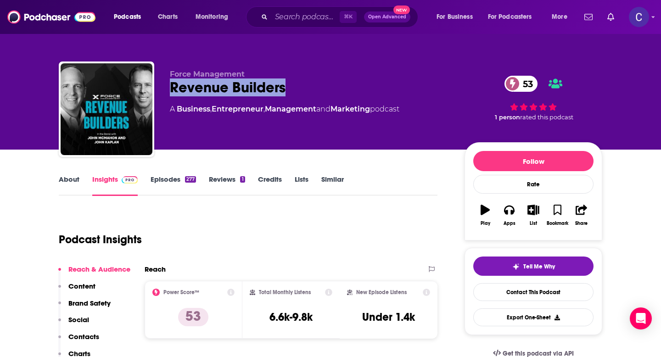
drag, startPoint x: 169, startPoint y: 90, endPoint x: 284, endPoint y: 91, distance: 115.3
click at [284, 91] on div "Force Management Revenue Builders 53 A Business , Entrepreneur , Management and…" at bounding box center [331, 111] width 544 height 99
copy h2 "Revenue Builders"
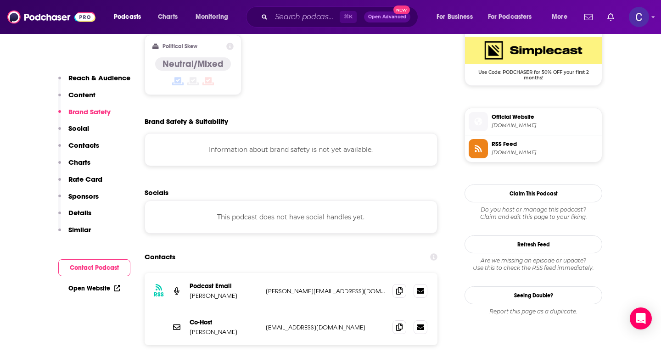
scroll to position [762, 0]
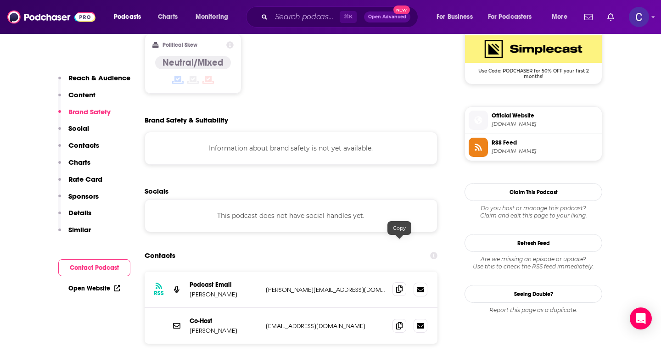
click at [400, 286] on icon at bounding box center [399, 289] width 6 height 7
click at [404, 319] on span at bounding box center [400, 326] width 14 height 14
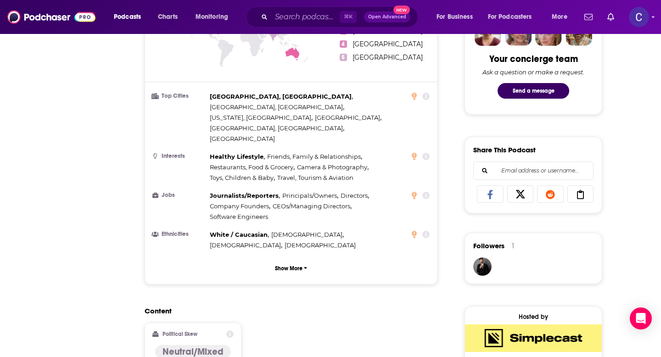
scroll to position [0, 0]
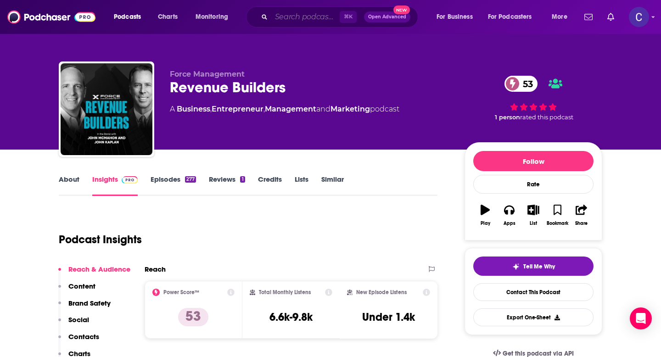
click at [291, 21] on input "Search podcasts, credits, & more..." at bounding box center [305, 17] width 68 height 15
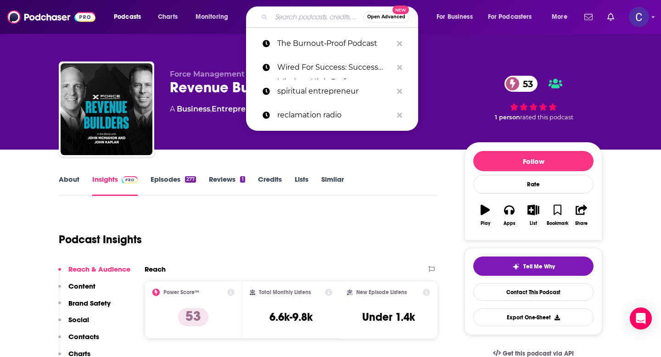
paste input "Grow A Small Business Podcast"
type input "Grow A Small Business Podcast"
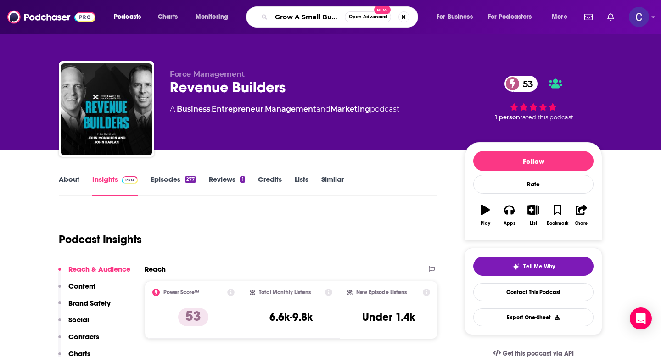
scroll to position [0, 41]
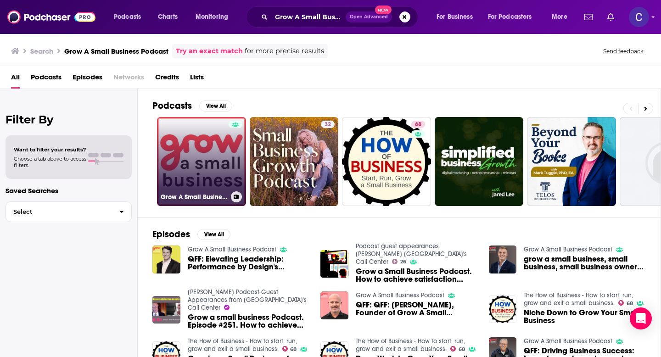
click at [211, 148] on link "Grow A Small Business Podcast" at bounding box center [201, 161] width 89 height 89
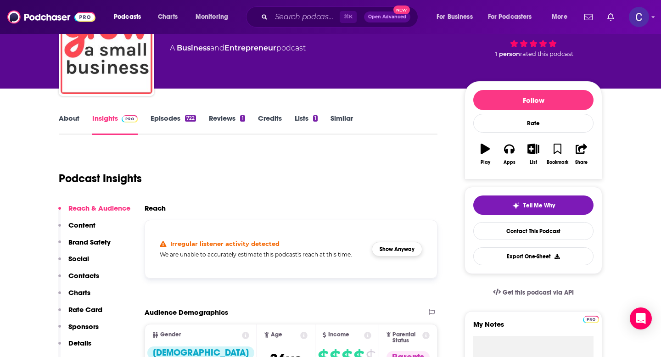
scroll to position [67, 0]
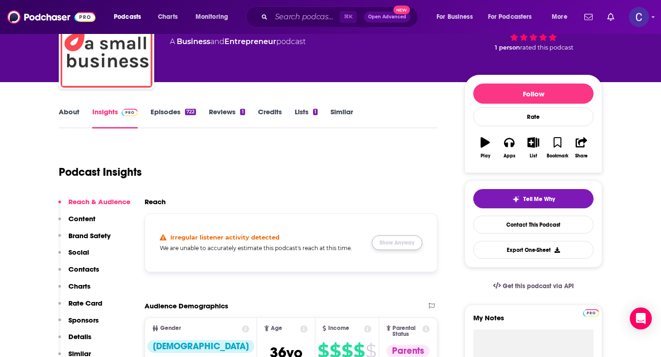
click at [396, 244] on button "Show Anyway" at bounding box center [397, 243] width 51 height 15
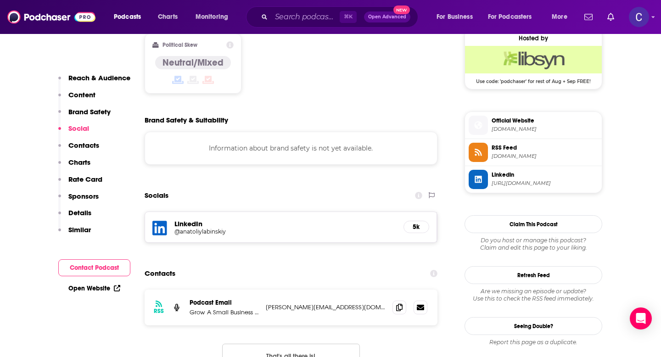
scroll to position [757, 0]
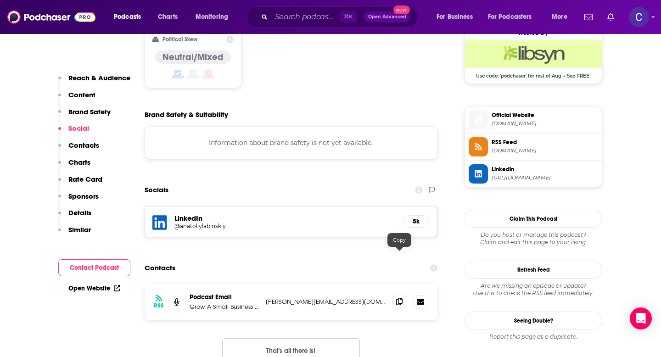
click at [403, 295] on span at bounding box center [400, 302] width 14 height 14
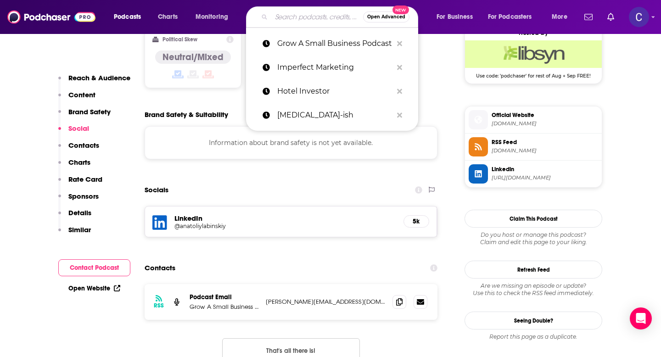
click at [282, 16] on input "Search podcasts, credits, & more..." at bounding box center [317, 17] width 92 height 15
paste input "Melinda Emerson"
type input "Melinda Emerson"
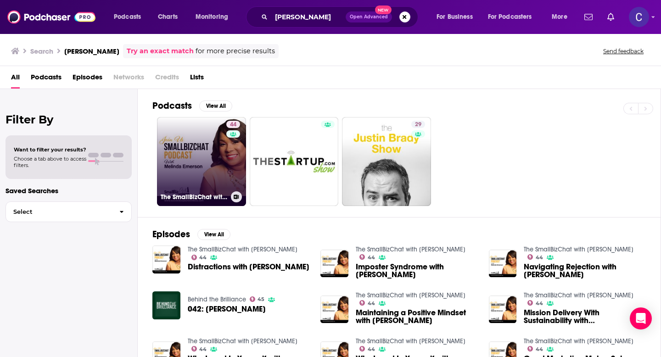
click at [185, 175] on link "44 The SmallBizChat with Melinda Emerson" at bounding box center [201, 161] width 89 height 89
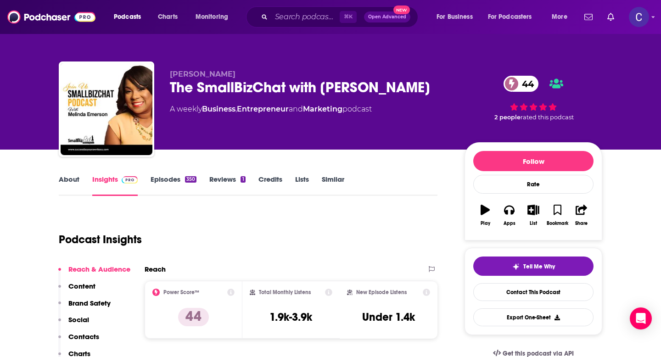
click at [68, 179] on link "About" at bounding box center [69, 185] width 21 height 21
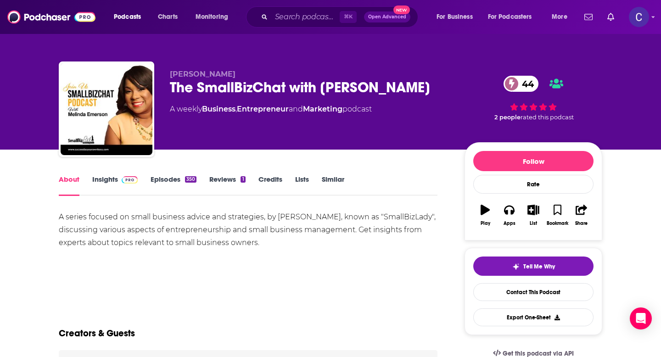
click at [105, 181] on link "Insights" at bounding box center [114, 185] width 45 height 21
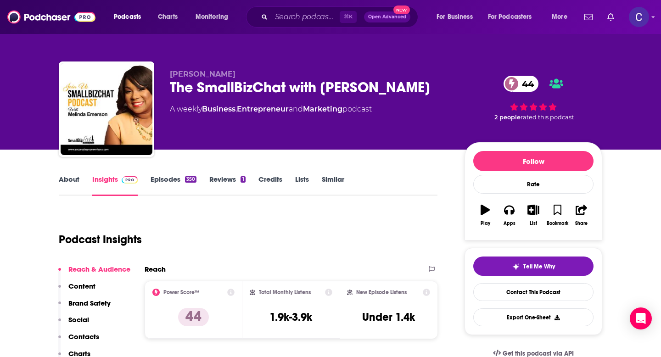
drag, startPoint x: 170, startPoint y: 90, endPoint x: 447, endPoint y: 84, distance: 276.9
click at [447, 84] on div "The SmallBizChat with Melinda Emerson 44" at bounding box center [310, 88] width 280 height 18
copy h2 "The SmallBizChat with Melinda Emerson"
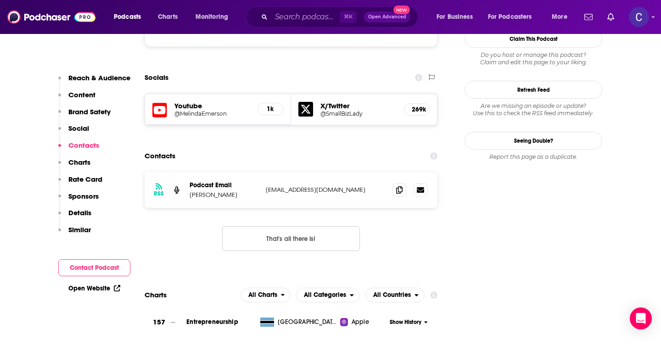
scroll to position [886, 0]
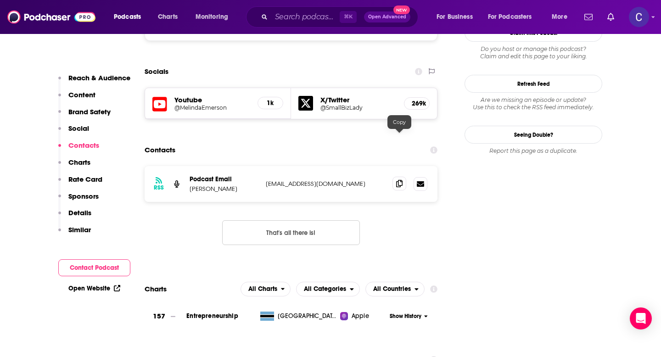
click at [398, 180] on icon at bounding box center [399, 183] width 6 height 7
click at [279, 18] on input "Search podcasts, credits, & more..." at bounding box center [305, 17] width 68 height 15
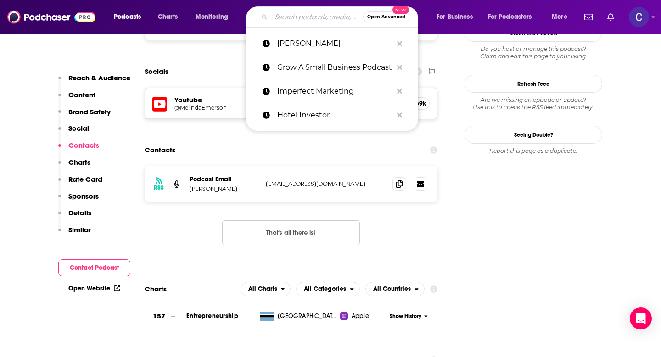
paste input "Behind Their Success: Advice for Entrepreneurs"
type input "Behind Their Success: Advice for Entrepreneurs"
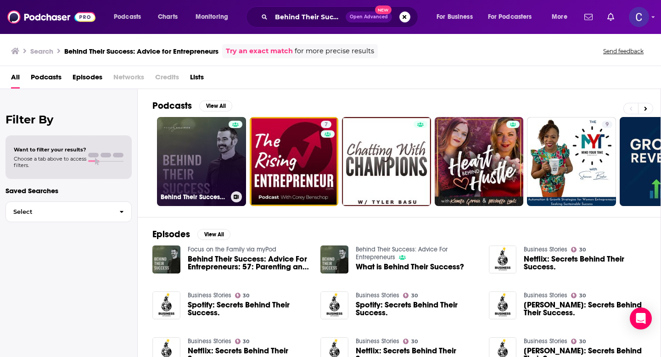
click at [211, 163] on link "Behind Their Success: Advice For Entrepreneurs" at bounding box center [201, 161] width 89 height 89
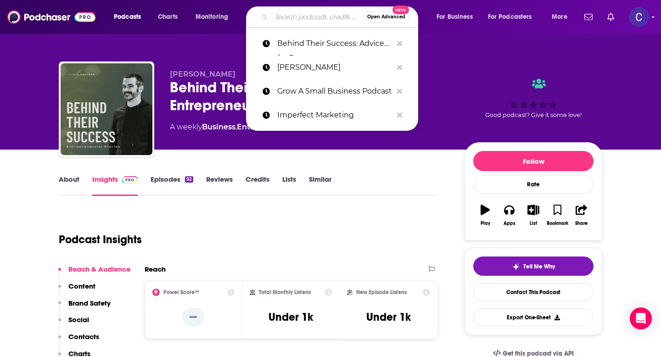
click at [291, 20] on input "Search podcasts, credits, & more..." at bounding box center [317, 17] width 92 height 15
paste input "Owning Your Legacy"
type input "Owning Your Legacy"
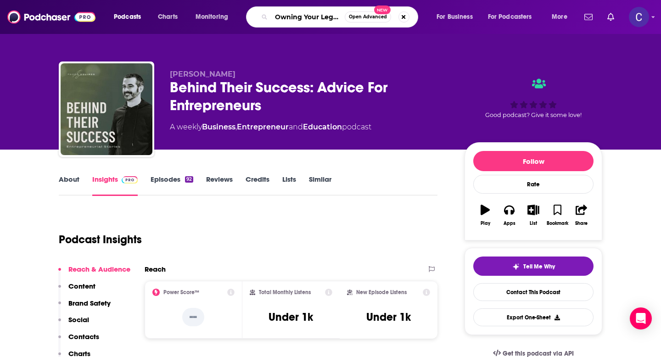
scroll to position [0, 5]
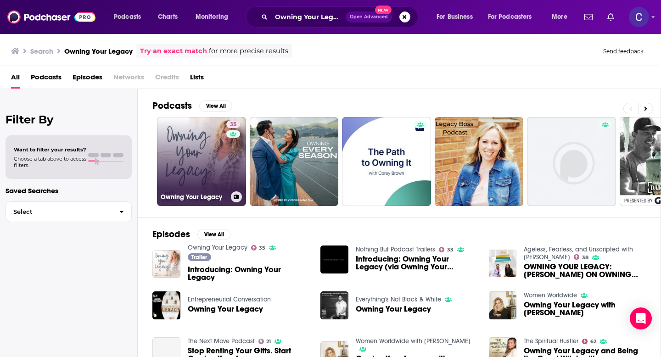
click at [180, 180] on link "35 Owning Your Legacy" at bounding box center [201, 161] width 89 height 89
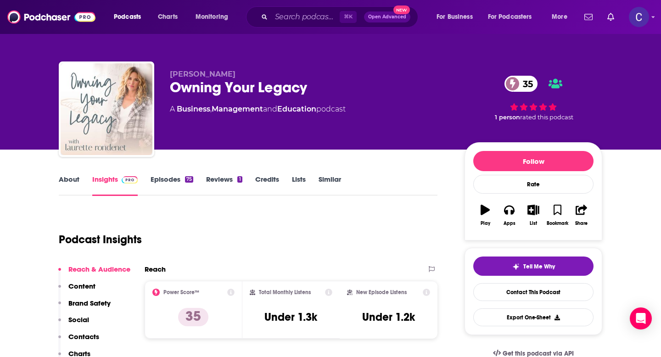
click at [63, 181] on link "About" at bounding box center [69, 185] width 21 height 21
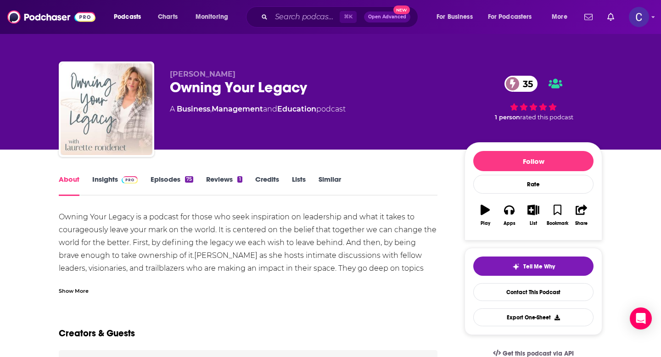
click at [106, 179] on link "Insights" at bounding box center [114, 185] width 45 height 21
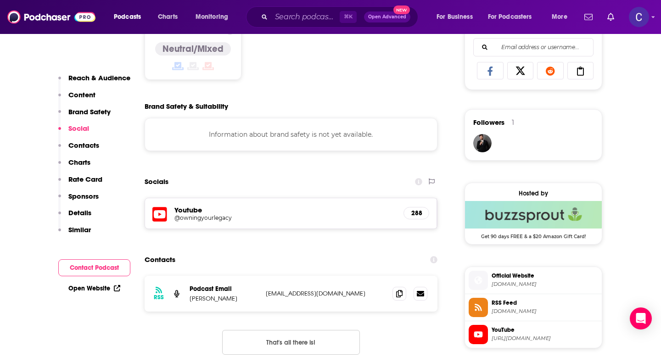
scroll to position [619, 0]
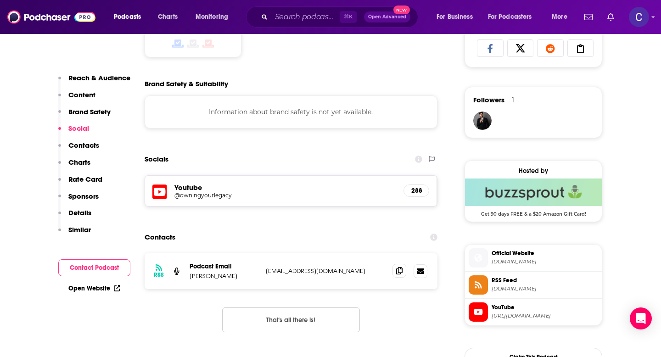
click at [397, 272] on icon at bounding box center [399, 270] width 6 height 7
click at [286, 19] on input "Search podcasts, credits, & more..." at bounding box center [305, 17] width 68 height 15
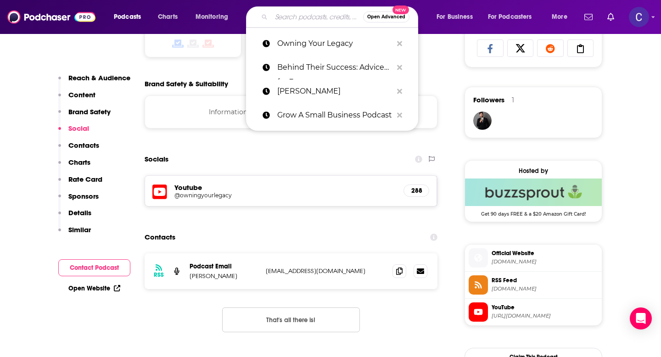
paste input "Young and Profiting with Hala Taha"
type input "Young and Profiting with Hala Taha"
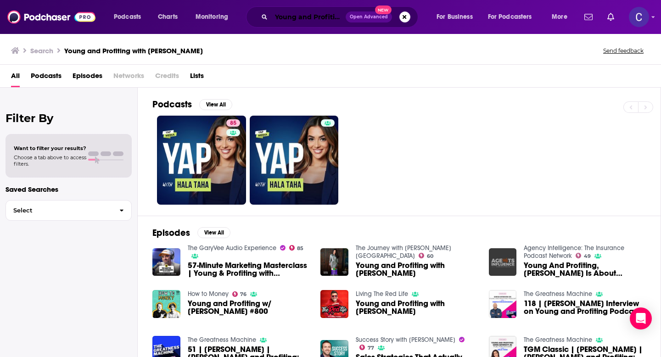
click at [300, 17] on input "Young and Profiting with Hala Taha" at bounding box center [308, 17] width 74 height 15
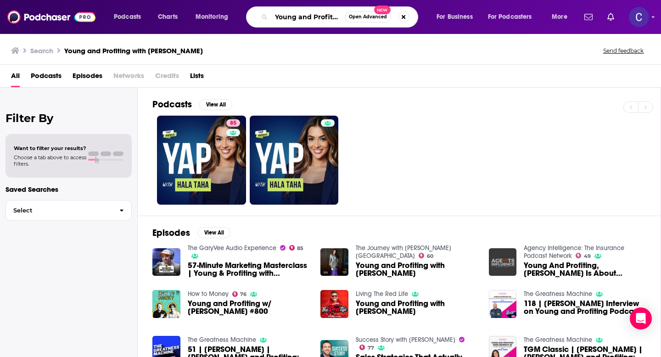
paste input "The Small Business Radio Show"
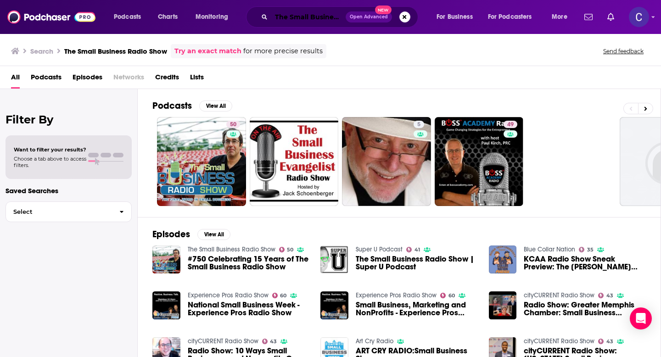
click at [303, 17] on input "The Small Business Radio Show" at bounding box center [308, 17] width 74 height 15
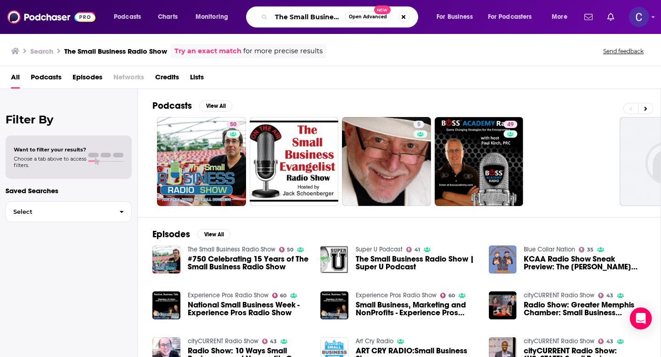
click at [303, 17] on input "The Small Business Radio Show" at bounding box center [307, 17] width 73 height 15
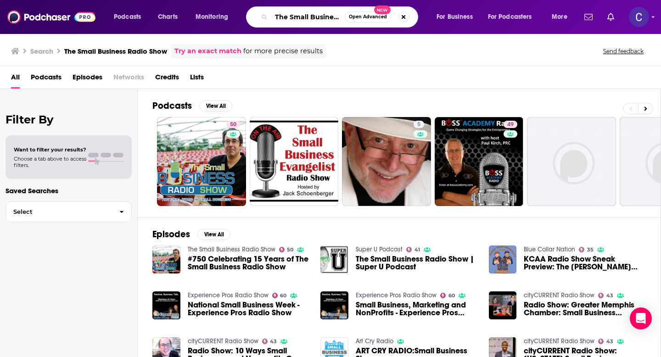
click at [303, 17] on input "The Small Business Radio Show" at bounding box center [307, 17] width 73 height 15
paste input "Game Changer Life"
type input "The Game Changer Life"
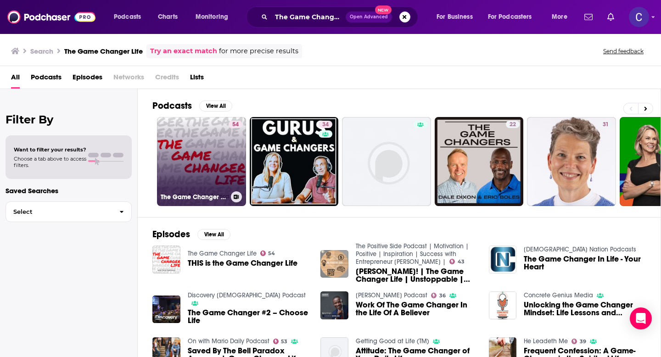
click at [175, 157] on link "54 The Game Changer Life" at bounding box center [201, 161] width 89 height 89
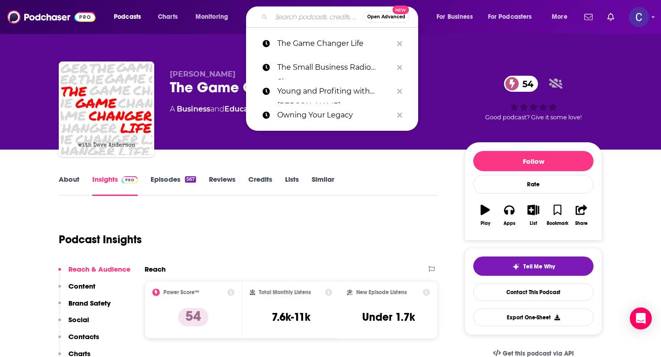
click at [281, 17] on input "Search podcasts, credits, & more..." at bounding box center [317, 17] width 92 height 15
paste input "The SmallBizChat with Melinda Emerson"
type input "The SmallBizChat with Melinda Emerson"
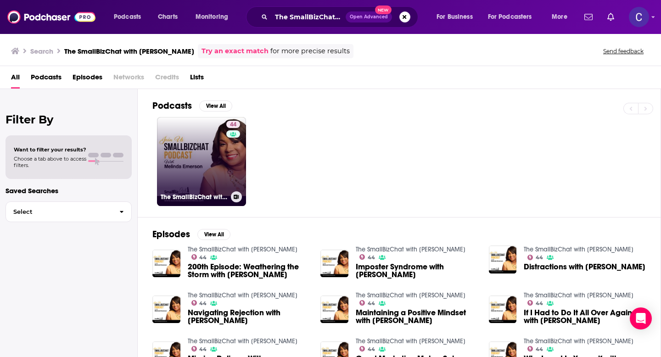
click at [196, 150] on link "44 The SmallBizChat with Melinda Emerson" at bounding box center [201, 161] width 89 height 89
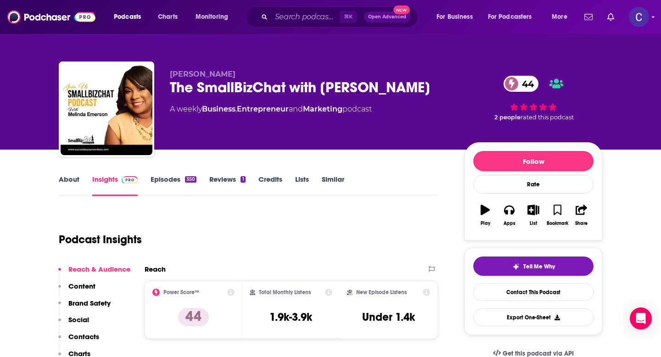
click at [66, 183] on link "About" at bounding box center [69, 185] width 21 height 21
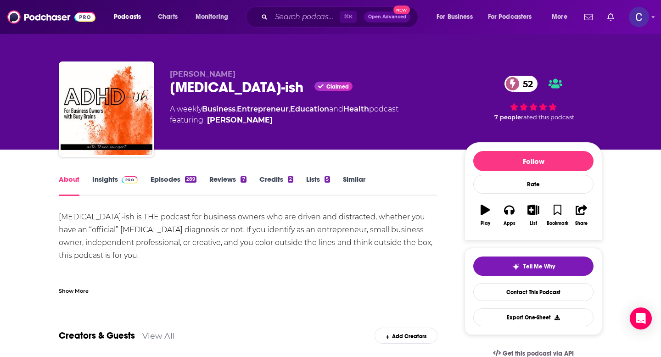
click at [168, 88] on div "[PERSON_NAME] [MEDICAL_DATA]-ish Claimed 52 A weekly Business , Entrepreneur , …" at bounding box center [331, 111] width 544 height 99
drag, startPoint x: 168, startPoint y: 88, endPoint x: 192, endPoint y: 88, distance: 23.9
click at [192, 88] on div "[PERSON_NAME] [MEDICAL_DATA]-ish Claimed 52 A weekly Business , Entrepreneur , …" at bounding box center [331, 111] width 544 height 99
click at [192, 88] on div "[MEDICAL_DATA]-ish Claimed 52" at bounding box center [310, 88] width 280 height 18
drag, startPoint x: 171, startPoint y: 90, endPoint x: 230, endPoint y: 90, distance: 58.3
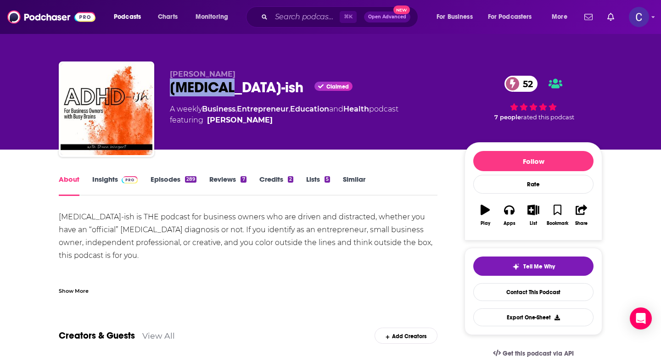
click at [230, 90] on div "[MEDICAL_DATA]-ish Claimed 52" at bounding box center [310, 88] width 280 height 18
copy h1 "[MEDICAL_DATA]-ish"
